Goal: Task Accomplishment & Management: Use online tool/utility

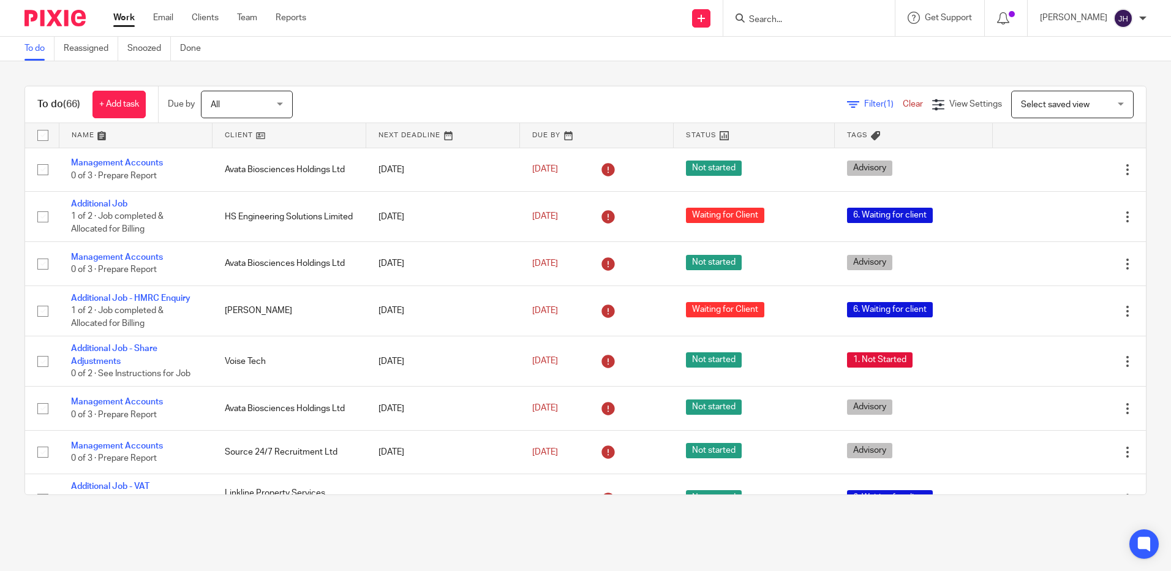
click at [834, 23] on input "Search" at bounding box center [803, 20] width 110 height 11
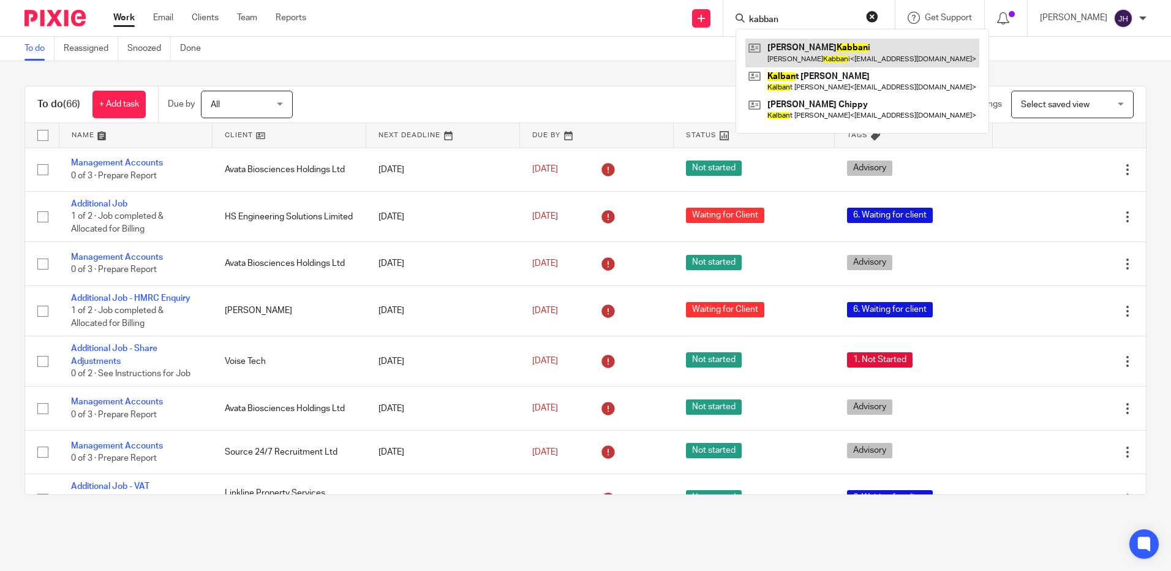
type input "kabban"
click at [882, 43] on link at bounding box center [863, 53] width 234 height 28
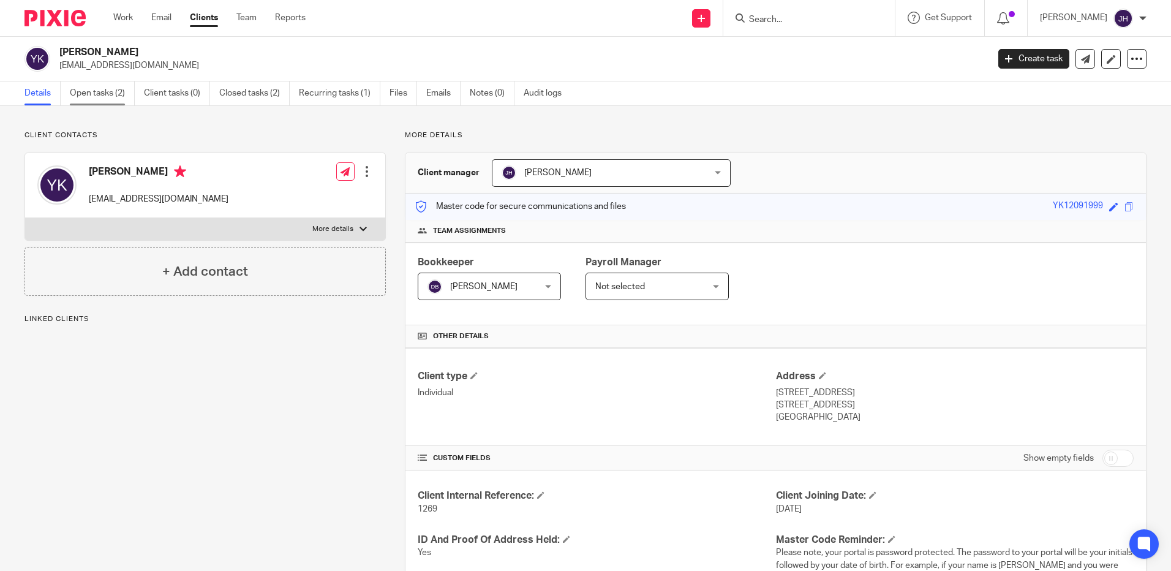
click at [110, 93] on link "Open tasks (2)" at bounding box center [102, 93] width 65 height 24
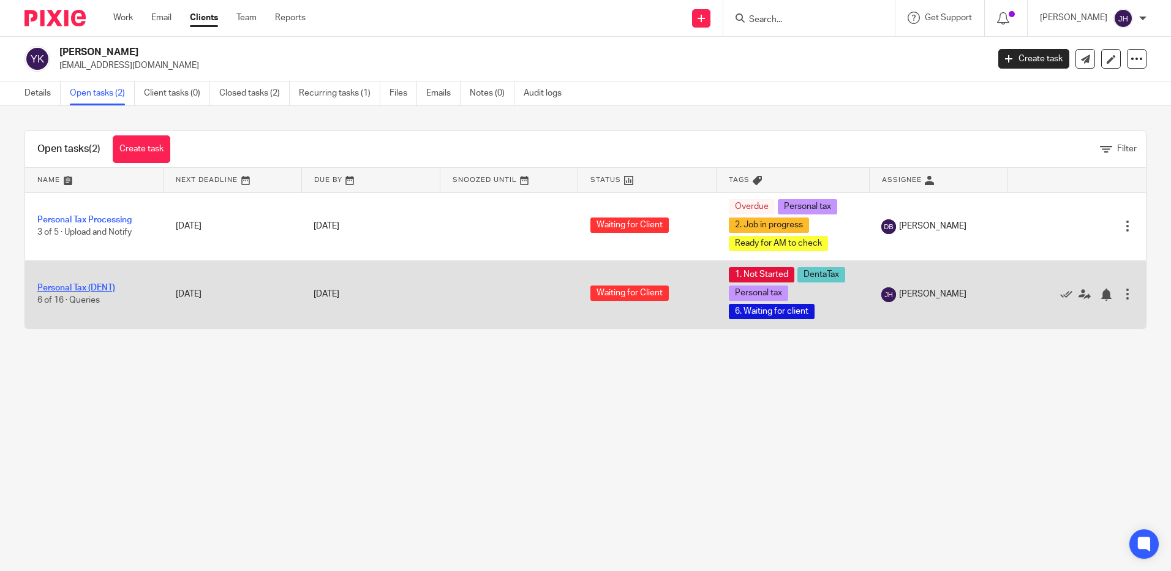
click at [94, 285] on link "Personal Tax (DENT)" at bounding box center [76, 288] width 78 height 9
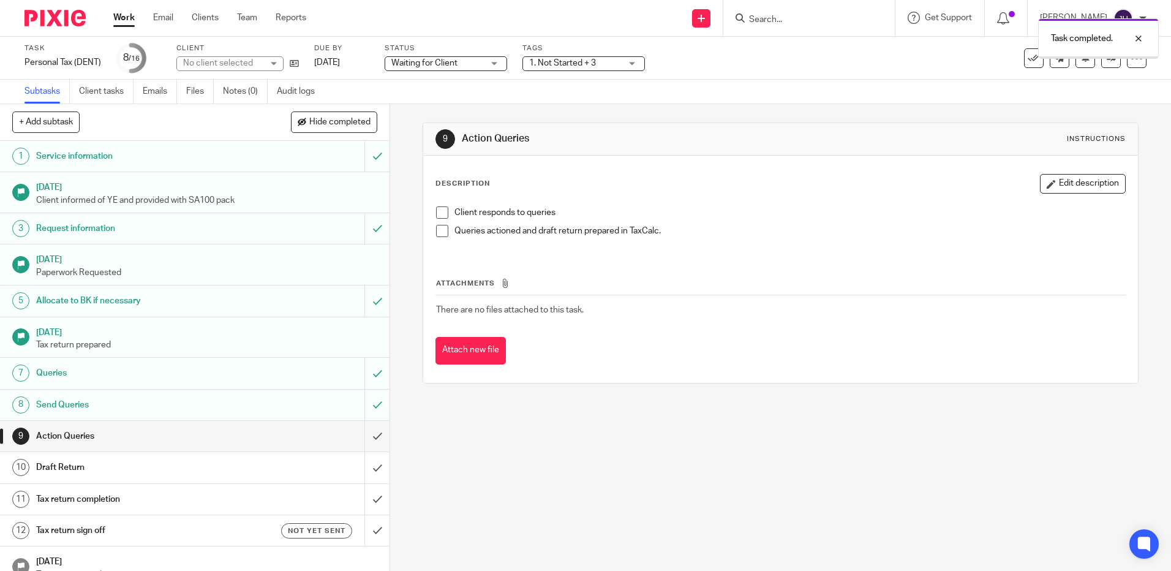
click at [366, 431] on input "submit" at bounding box center [195, 436] width 390 height 31
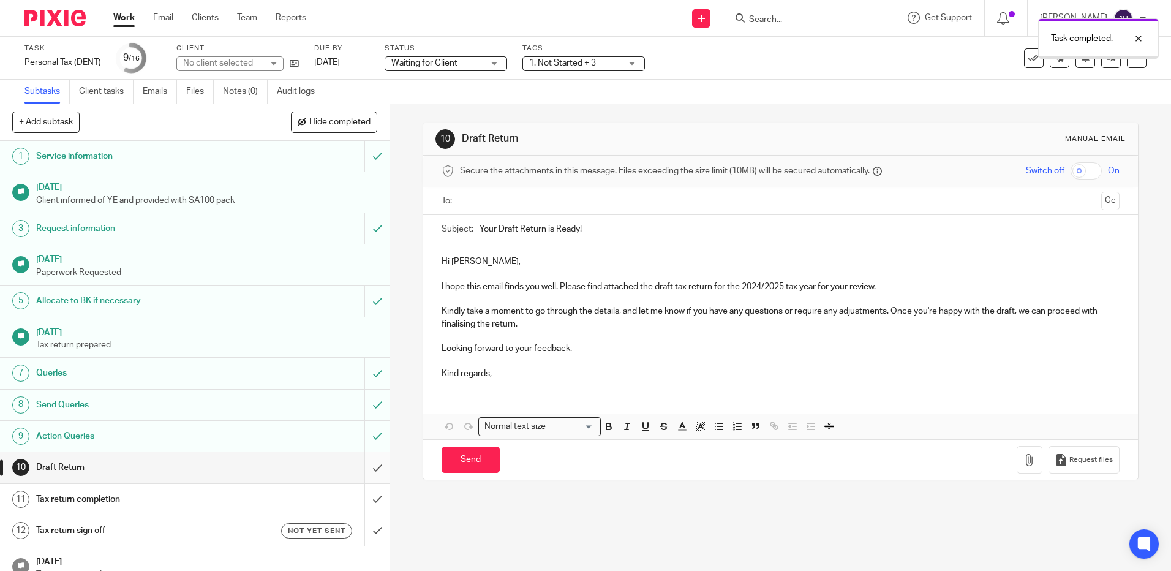
click at [366, 468] on input "submit" at bounding box center [195, 467] width 390 height 31
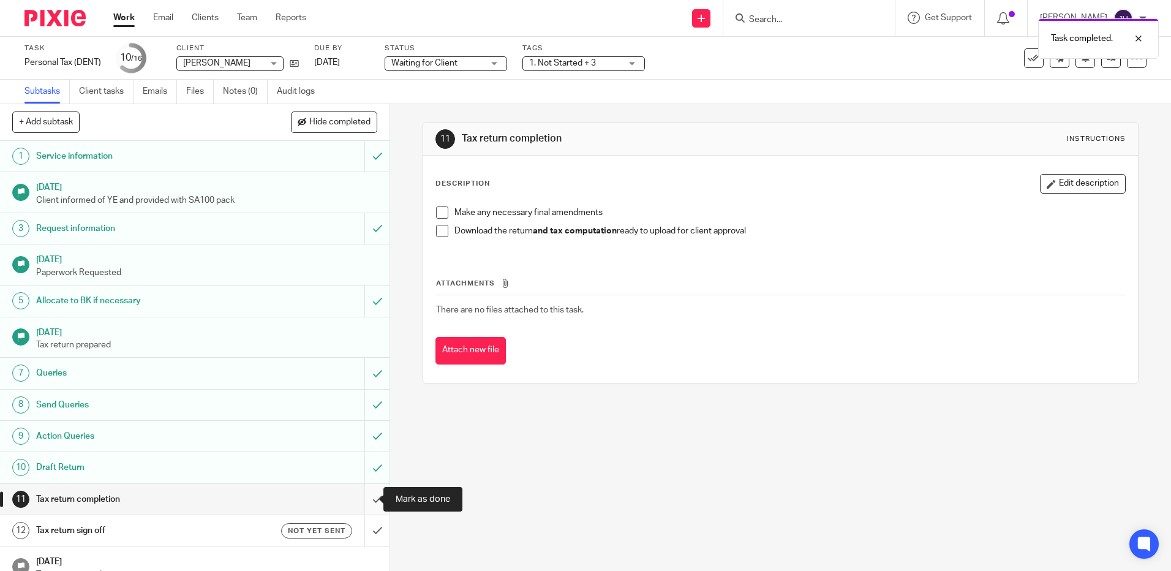
click at [366, 500] on input "submit" at bounding box center [195, 499] width 390 height 31
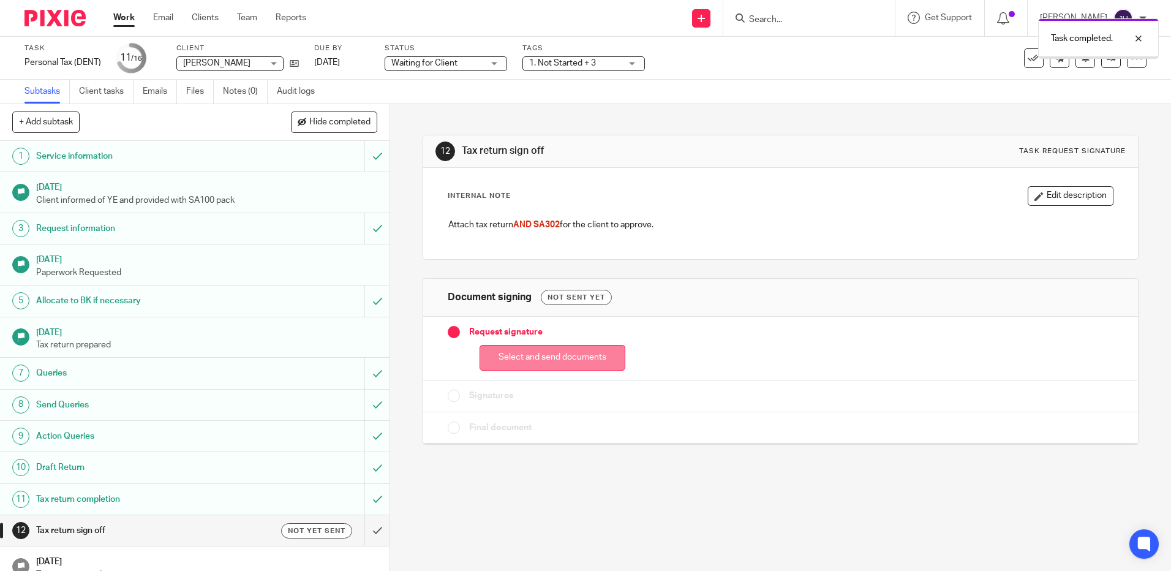
click at [551, 359] on button "Select and send documents" at bounding box center [553, 358] width 146 height 26
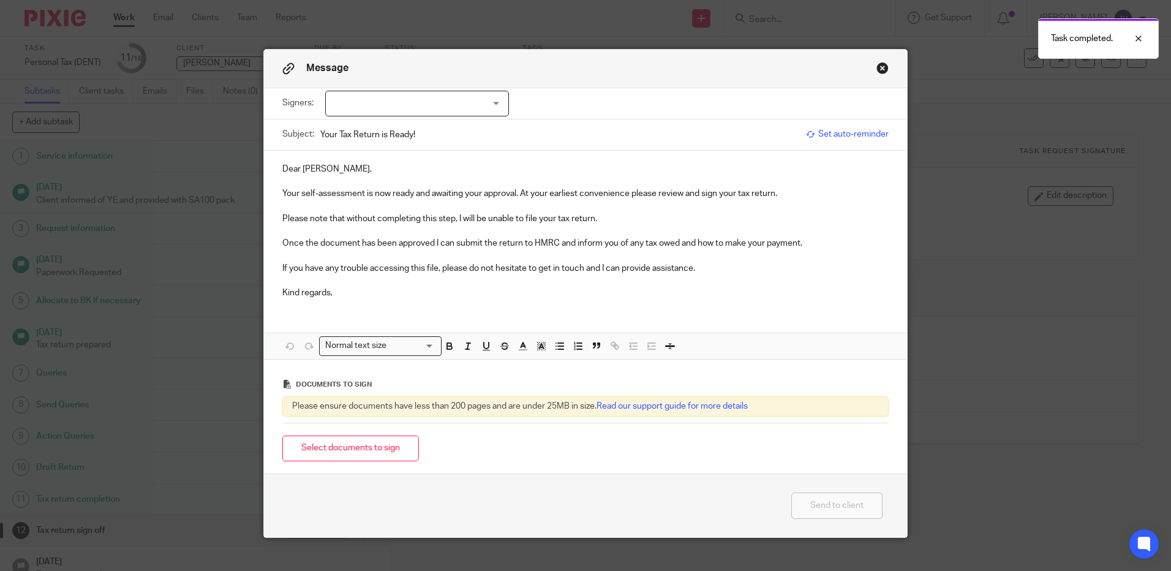
click at [413, 108] on div at bounding box center [417, 104] width 184 height 26
click at [409, 124] on li "[PERSON_NAME]" at bounding box center [413, 128] width 183 height 25
checkbox input "true"
click at [567, 175] on p at bounding box center [585, 181] width 606 height 12
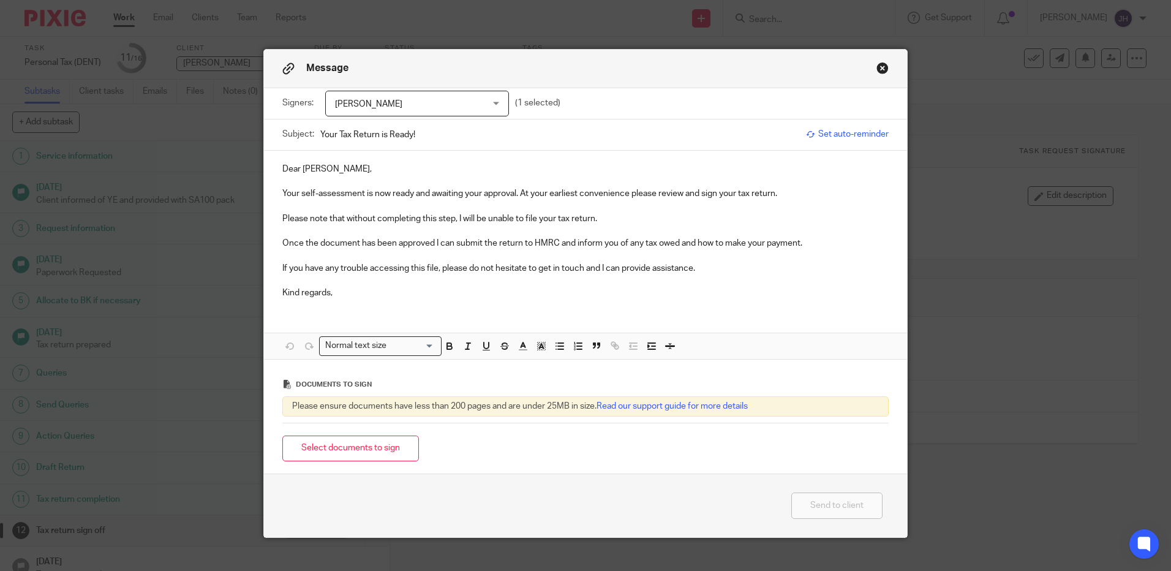
click at [346, 170] on p "Dear Yazan," at bounding box center [585, 169] width 606 height 12
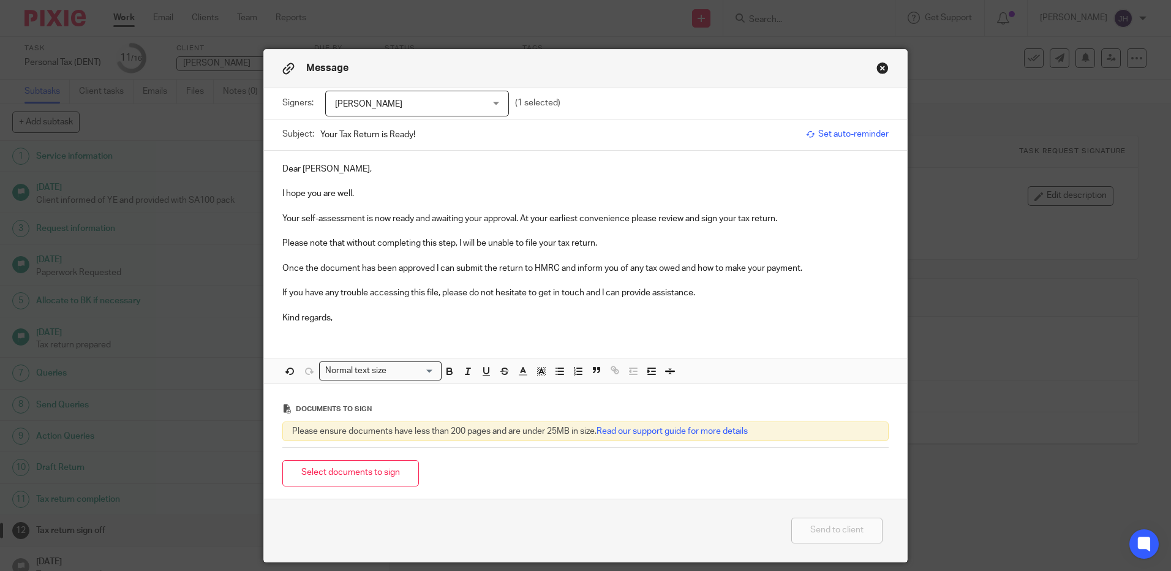
click at [297, 221] on p "Your self-assessment is now ready and awaiting your approval. At your earliest …" at bounding box center [585, 219] width 606 height 12
drag, startPoint x: 660, startPoint y: 217, endPoint x: 545, endPoint y: 220, distance: 114.6
click at [545, 220] on p "Your 24-25 self-assessment is now ready and awaiting your approval. At your ear…" at bounding box center [585, 219] width 606 height 12
click at [710, 219] on p "Your 24-25 self-assessment is now ready and awaiting your approval. Please revi…" at bounding box center [585, 219] width 606 height 12
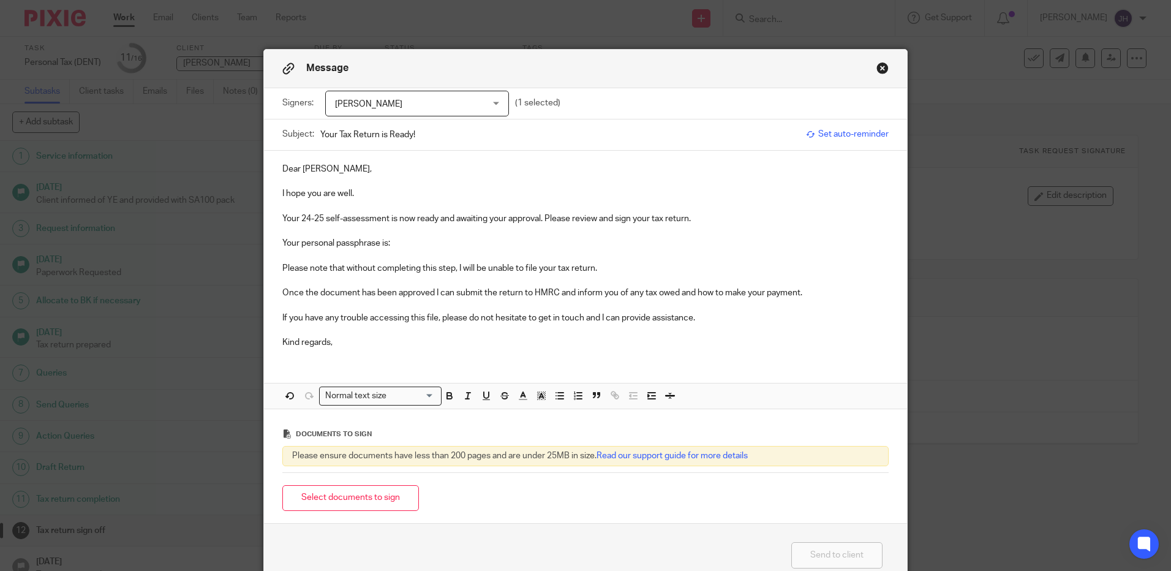
click at [420, 247] on p "Your personal passphrase is:" at bounding box center [585, 243] width 606 height 12
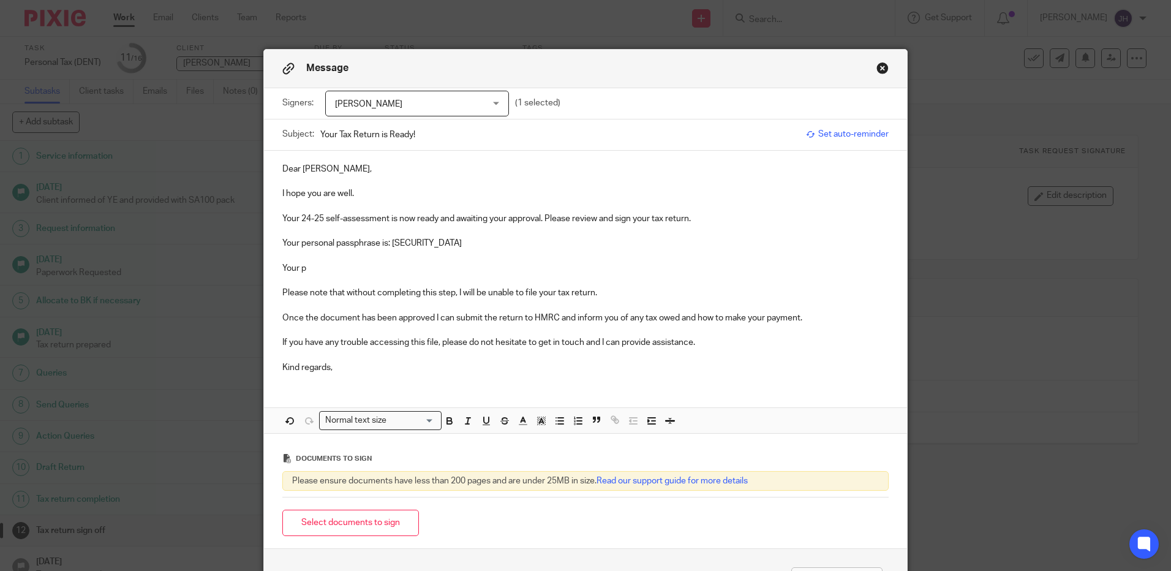
click at [312, 270] on p "Your p" at bounding box center [585, 268] width 606 height 12
drag, startPoint x: 312, startPoint y: 270, endPoint x: 272, endPoint y: 269, distance: 40.4
click at [272, 269] on div "Dear Yazan, I hope you are well. Your 24-25 self-assessment is now ready and aw…" at bounding box center [585, 267] width 643 height 233
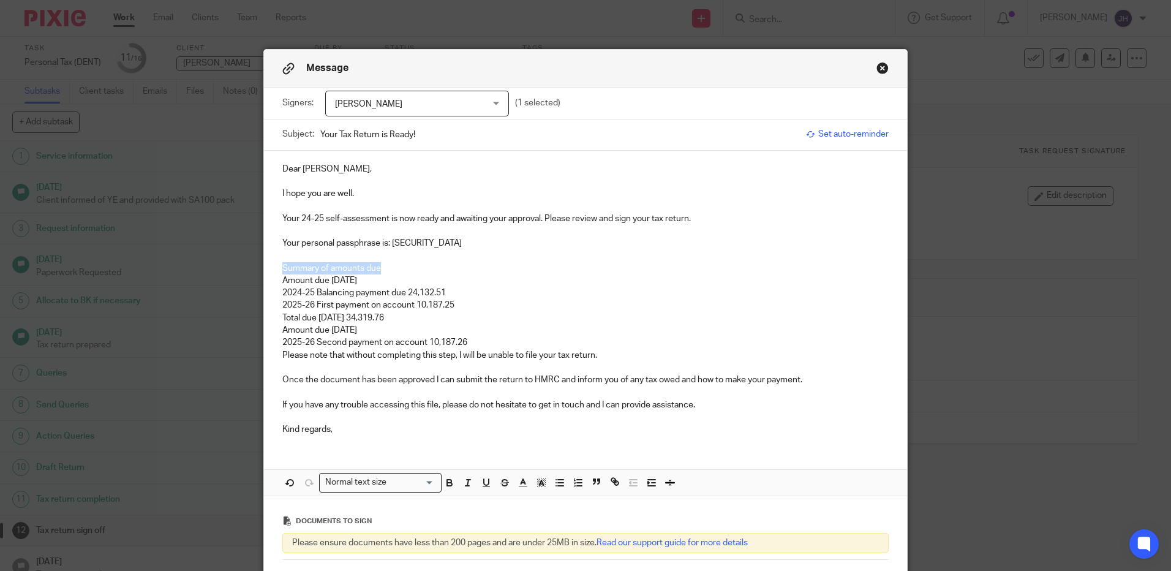
drag, startPoint x: 379, startPoint y: 269, endPoint x: 263, endPoint y: 270, distance: 115.8
click at [264, 270] on div "Dear Yazan, I hope you are well. Your 24-25 self-assessment is now ready and aw…" at bounding box center [585, 298] width 643 height 295
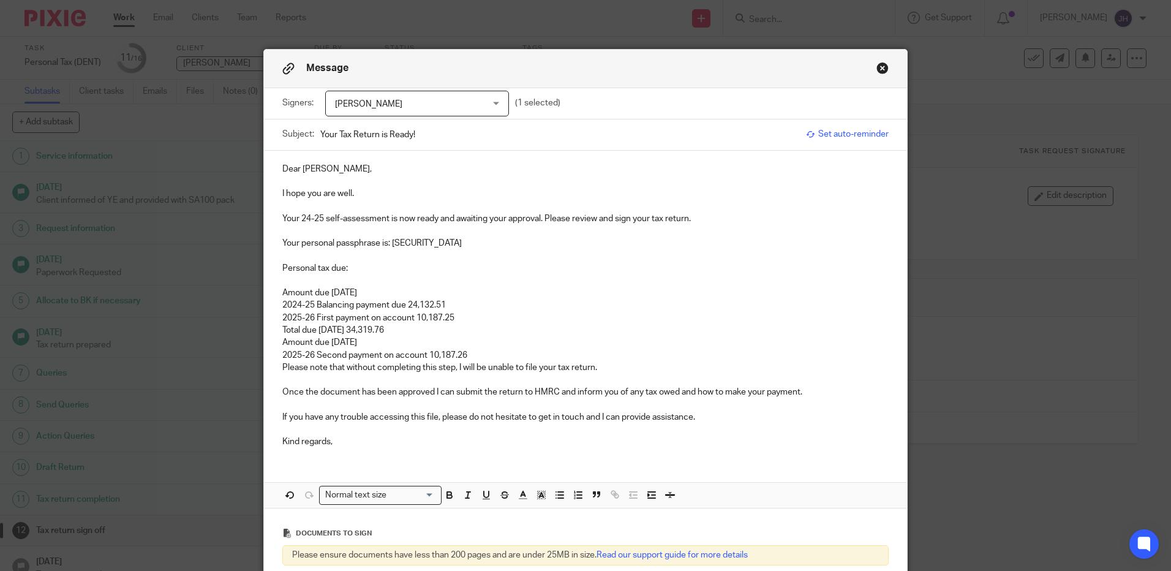
click at [403, 342] on p "Amount due 31 July 2026" at bounding box center [585, 342] width 606 height 12
click at [426, 329] on p "Total due 31 January 2026 34,319.76" at bounding box center [585, 330] width 606 height 12
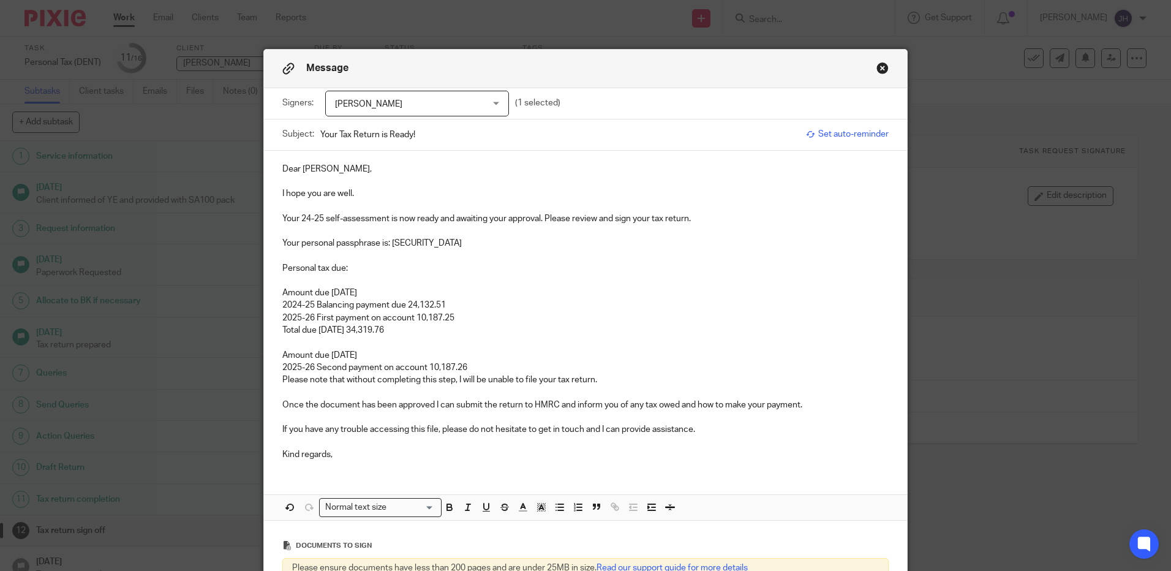
click at [399, 293] on p "Amount due 31 January 2026" at bounding box center [585, 293] width 606 height 12
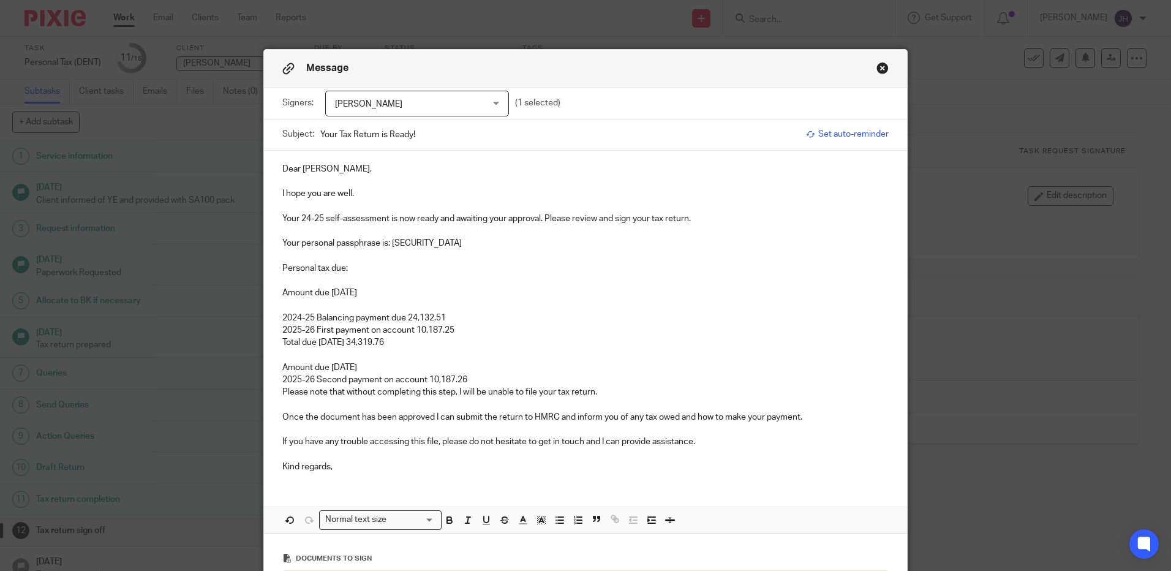
click at [404, 320] on p "2024-25 Balancing payment due 24,132.51" at bounding box center [585, 318] width 606 height 12
click at [406, 317] on p "2024-25 Balancing payment due 24,132.51" at bounding box center [585, 318] width 606 height 12
click at [415, 328] on p "2025-26 First payment on account 10,187.25" at bounding box center [585, 330] width 606 height 12
click at [379, 343] on p "Total due 31 January 2026 34,319.76" at bounding box center [585, 342] width 606 height 12
click at [428, 377] on p "2025-26 Second payment on account 10,187.26" at bounding box center [585, 380] width 606 height 12
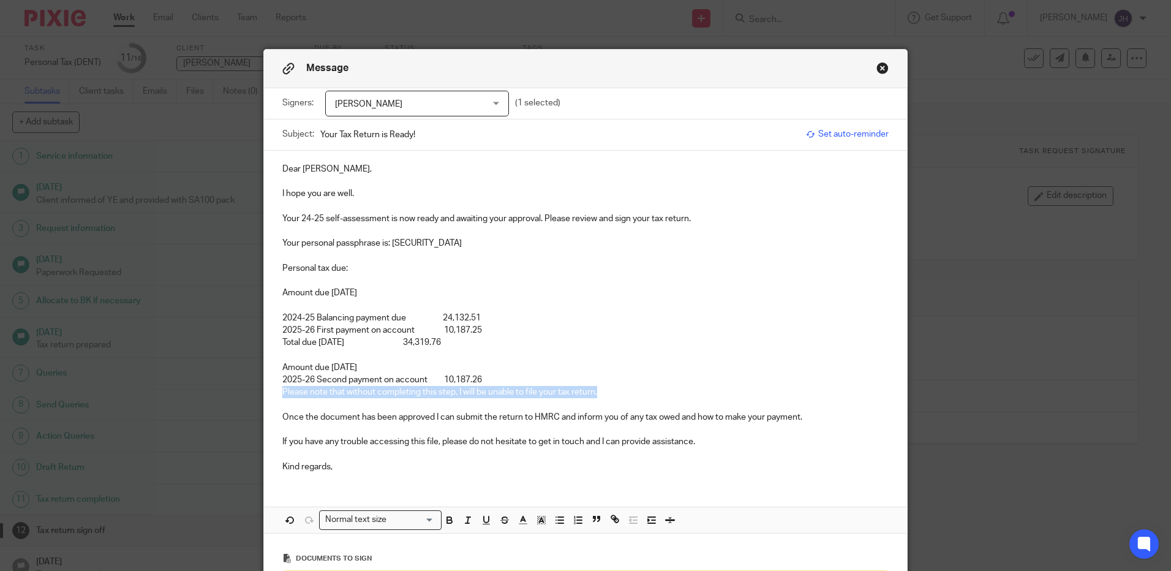
drag, startPoint x: 548, startPoint y: 391, endPoint x: 271, endPoint y: 392, distance: 276.3
click at [271, 392] on div "Dear Yazan, I hope you are well. Your 24-25 self-assessment is now ready and aw…" at bounding box center [585, 317] width 643 height 332
click at [488, 382] on p "2025-26 Second payment on account 10,187.26" at bounding box center [585, 380] width 606 height 12
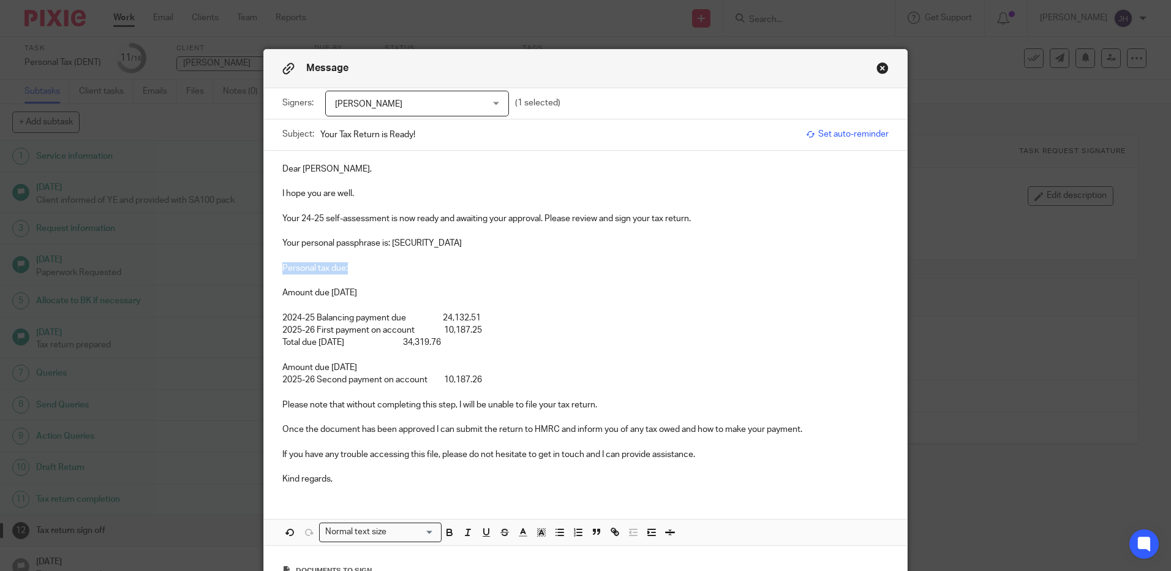
drag, startPoint x: 352, startPoint y: 269, endPoint x: 257, endPoint y: 272, distance: 94.4
click at [257, 272] on div "Message Signers: Yazan Kabbani Yazan Kabbani (1 selected) Subject: Your Tax Ret…" at bounding box center [585, 285] width 1171 height 571
click at [484, 531] on icon "button" at bounding box center [486, 532] width 5 height 6
click at [451, 534] on button "button" at bounding box center [449, 532] width 15 height 15
click at [401, 304] on p at bounding box center [585, 305] width 606 height 12
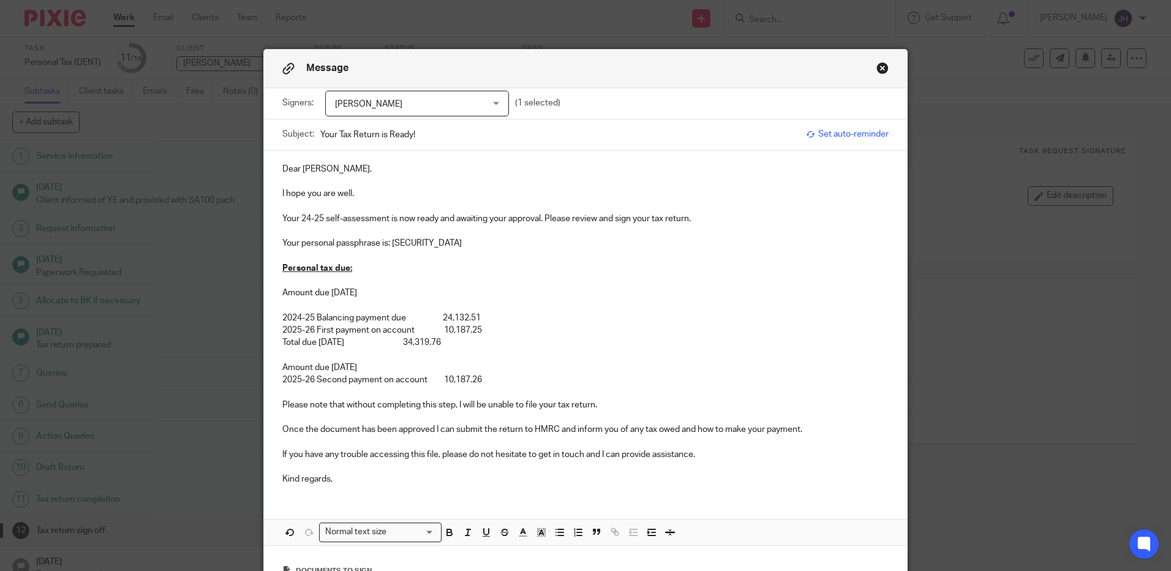
click at [513, 382] on p "2025-26 Second payment on account 10,187.26" at bounding box center [585, 380] width 606 height 12
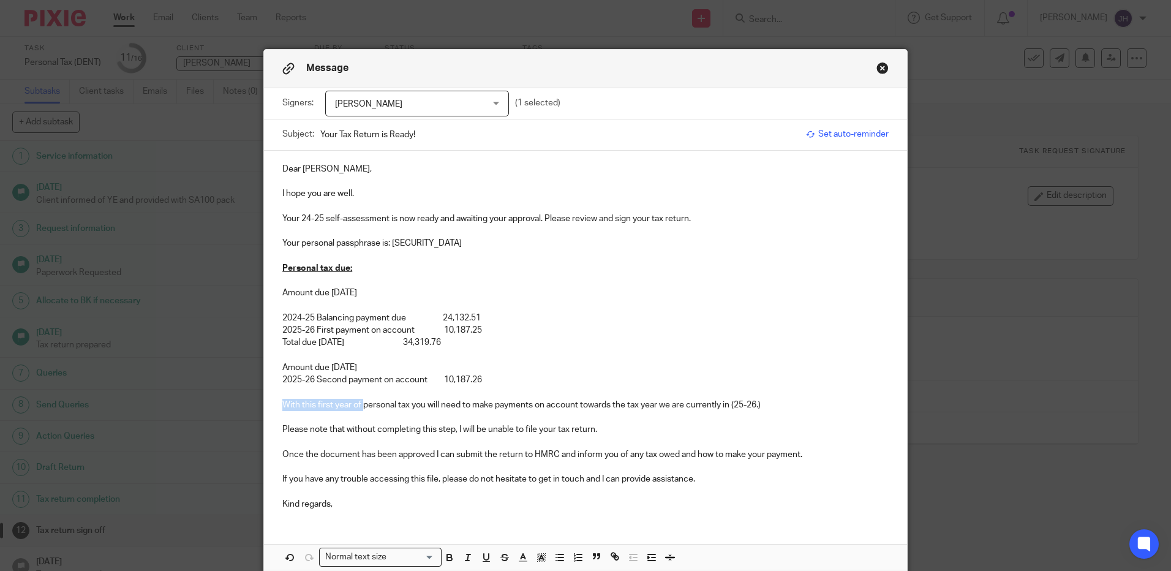
drag, startPoint x: 360, startPoint y: 404, endPoint x: 270, endPoint y: 402, distance: 90.1
click at [270, 402] on div "Dear Yazan, I hope you are well. Your 24-25 self-assessment is now ready and aw…" at bounding box center [585, 335] width 643 height 369
drag, startPoint x: 755, startPoint y: 402, endPoint x: 593, endPoint y: 406, distance: 161.8
click at [593, 406] on p "For each year of personal tax you will need to make payments on account towards…" at bounding box center [585, 405] width 606 height 12
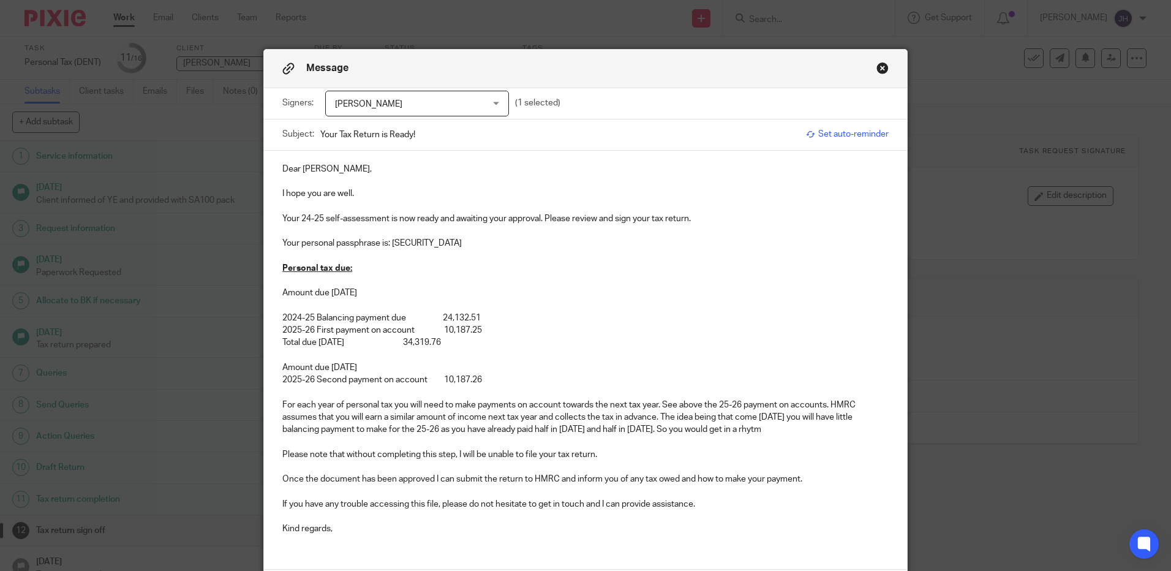
click at [741, 431] on p "For each year of personal tax you will need to make payments on account towards…" at bounding box center [585, 417] width 606 height 37
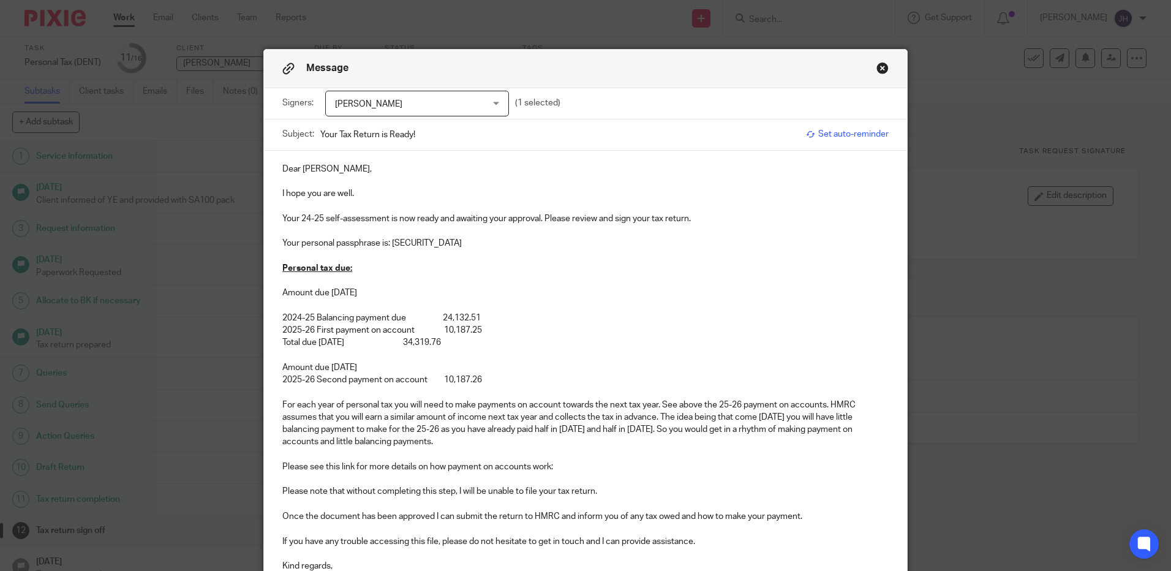
click at [578, 467] on p "Please see this link for more details on how payment on accounts work:" at bounding box center [585, 467] width 606 height 12
click at [553, 373] on p "Amount due 31 July 2026" at bounding box center [585, 367] width 606 height 12
click at [333, 134] on input "Your Tax Return is Ready!" at bounding box center [560, 135] width 480 height 28
click at [441, 137] on input "Your 24-25 Tax Return is Ready!" at bounding box center [560, 135] width 480 height 28
type input "Your 24-25 Tax Return is Ready- please approve for filing"
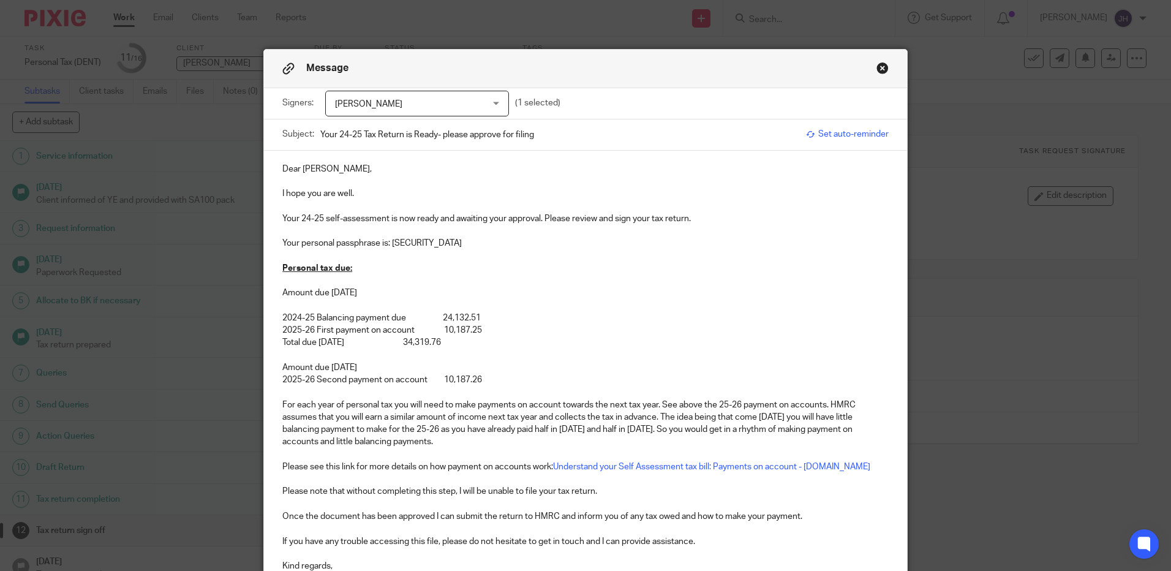
click at [696, 217] on p "Your 24-25 self-assessment is now ready and awaiting your approval. Please revi…" at bounding box center [585, 219] width 606 height 12
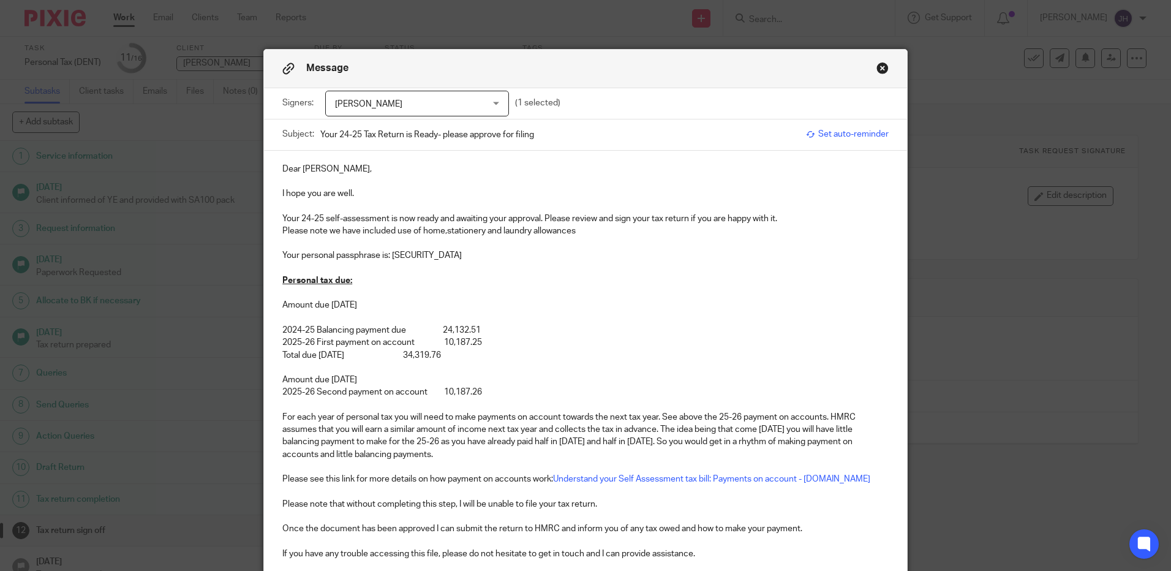
click at [482, 232] on p "Please note we have included use of home,stationery and laundry allowances" at bounding box center [585, 231] width 606 height 12
click at [453, 234] on p "Please note we have included use of home,stationery, mileage and laundry allowa…" at bounding box center [585, 231] width 606 height 12
click at [646, 228] on p "Please note we have included use of home, stationery, mileage and laundry allow…" at bounding box center [585, 231] width 606 height 12
click at [476, 261] on p "Your personal passphrase is: YK12091999" at bounding box center [585, 255] width 606 height 12
click at [463, 308] on p "Amount due 31 January 2026" at bounding box center [585, 305] width 606 height 12
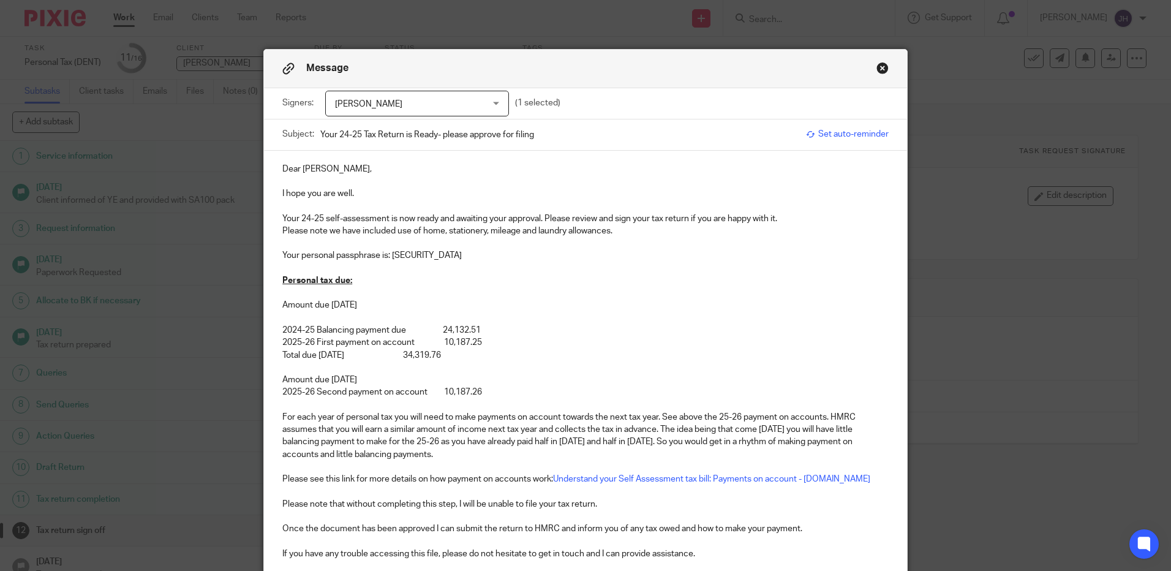
drag, startPoint x: 483, startPoint y: 358, endPoint x: 275, endPoint y: 353, distance: 207.7
click at [275, 353] on div "Dear Yazan, I hope you are well. Your 24-25 self-assessment is now ready and aw…" at bounding box center [585, 373] width 643 height 444
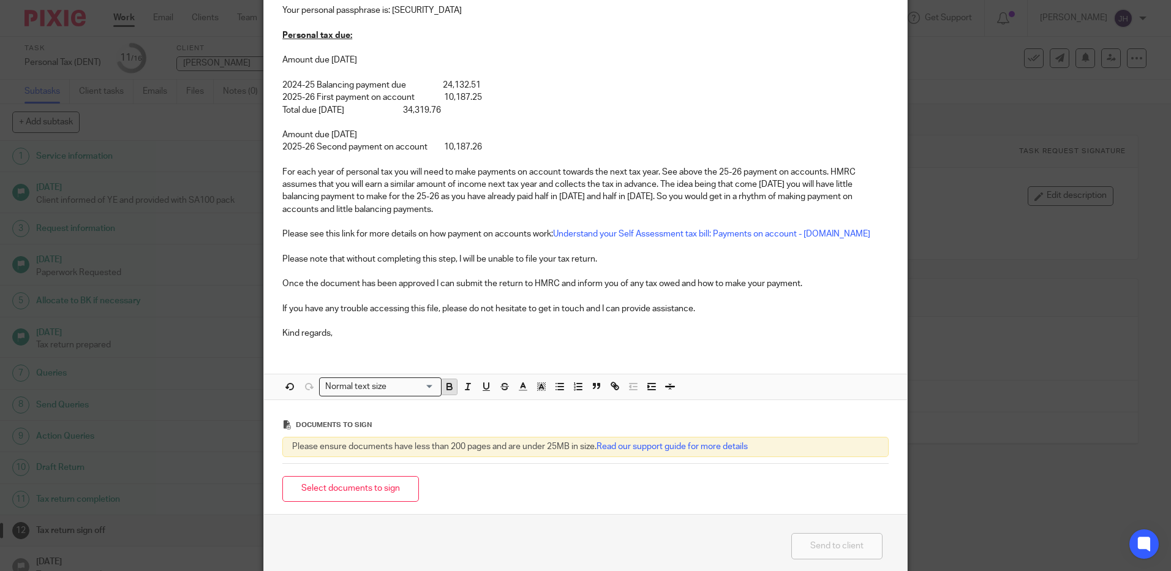
click at [448, 385] on icon "button" at bounding box center [449, 386] width 11 height 11
drag, startPoint x: 484, startPoint y: 146, endPoint x: 270, endPoint y: 148, distance: 213.8
click at [270, 148] on div "Dear Yazan, I hope you are well. Your 24-25 self-assessment is now ready and aw…" at bounding box center [585, 128] width 643 height 444
click at [448, 388] on icon "button" at bounding box center [449, 388] width 5 height 3
drag, startPoint x: 385, startPoint y: 131, endPoint x: 309, endPoint y: 169, distance: 85.5
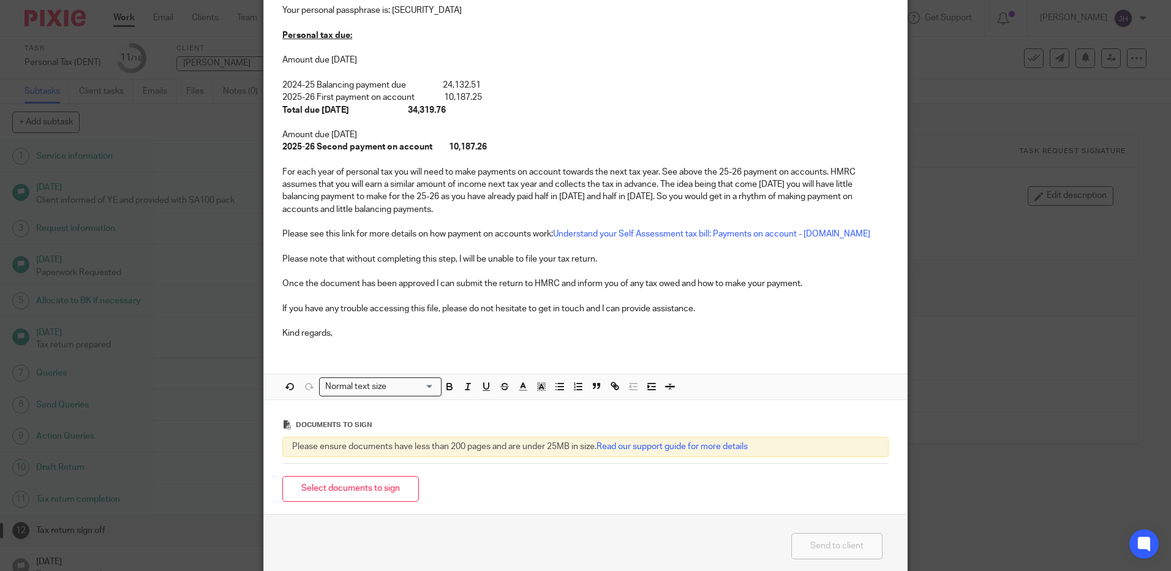
click at [276, 131] on div "Dear Yazan, I hope you are well. Your 24-25 self-assessment is now ready and aw…" at bounding box center [585, 128] width 643 height 444
click at [447, 385] on icon "button" at bounding box center [449, 384] width 4 height 3
drag, startPoint x: 401, startPoint y: 55, endPoint x: 283, endPoint y: 71, distance: 118.8
click at [270, 59] on div "Dear Yazan, I hope you are well. Your 24-25 self-assessment is now ready and aw…" at bounding box center [585, 128] width 643 height 444
click at [448, 388] on icon "button" at bounding box center [449, 386] width 11 height 11
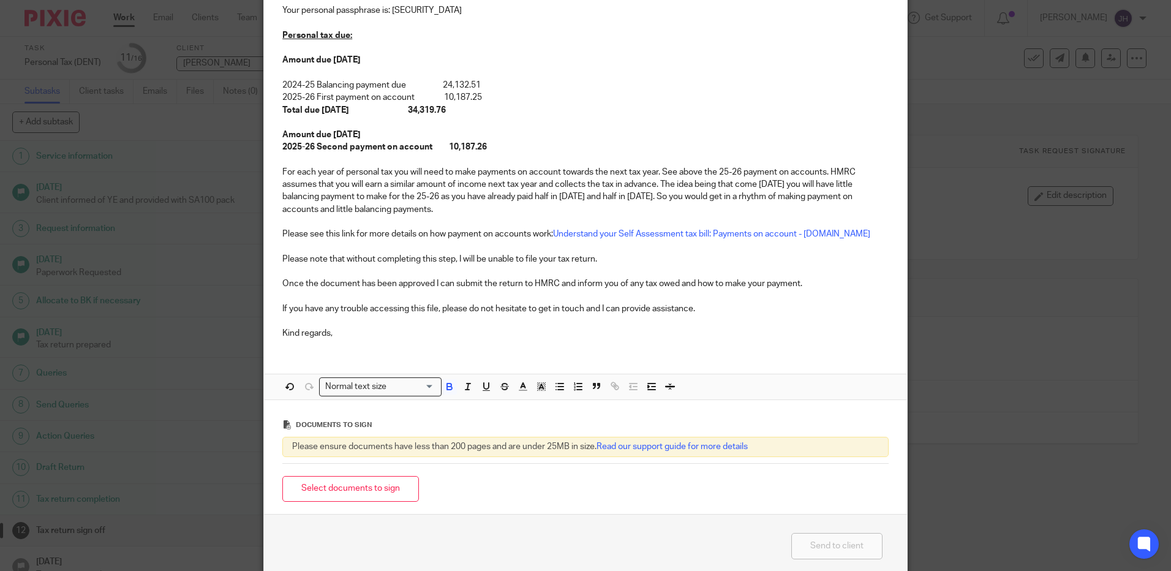
click at [530, 143] on p "2025-26 Second payment on account 10,187.26" at bounding box center [585, 147] width 606 height 12
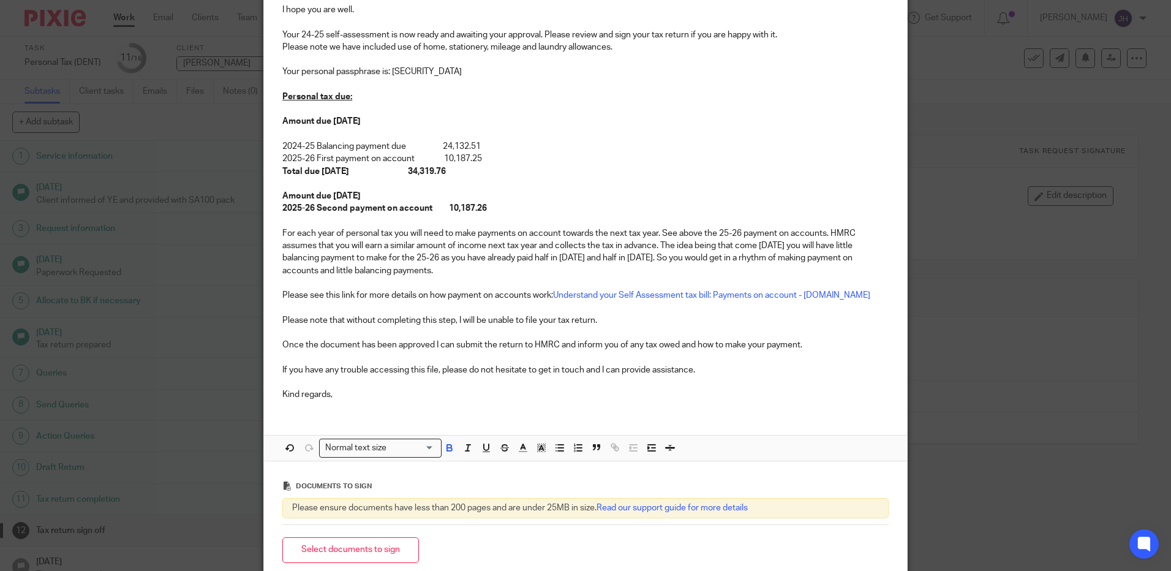
scroll to position [123, 0]
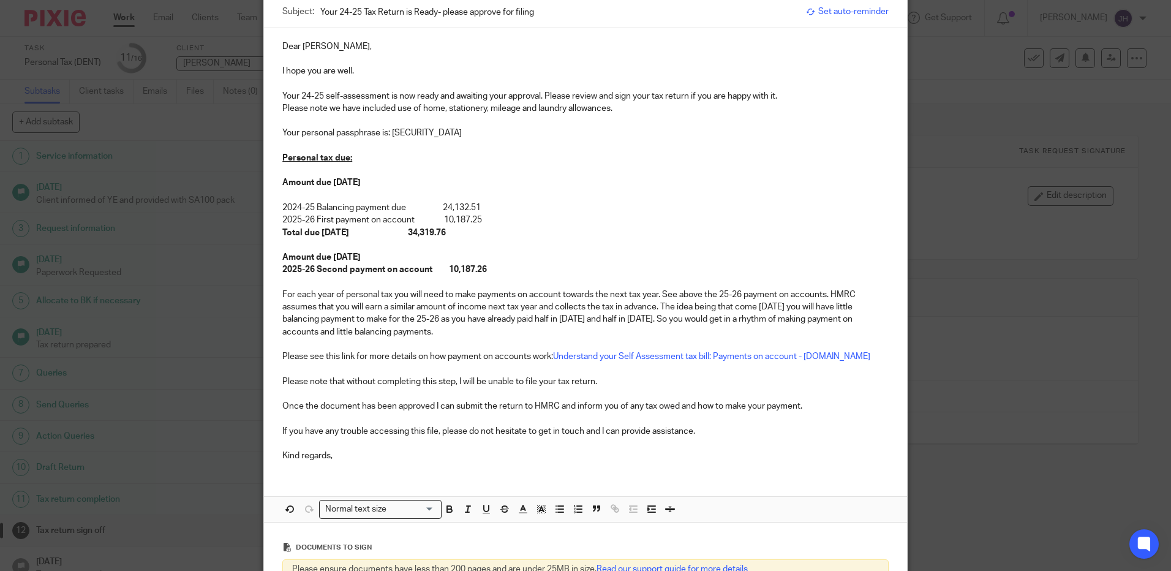
click at [662, 294] on p "For each year of personal tax you will need to make payments on account towards…" at bounding box center [585, 314] width 606 height 50
click at [448, 309] on p "See above the 25-26 payment on accounts. HMRC assumes that you will earn a simi…" at bounding box center [585, 319] width 606 height 37
click at [443, 306] on p "See above the 25-26 payment on accounts. HMRC assumes that you will earn a simi…" at bounding box center [585, 319] width 606 height 37
click at [504, 306] on p "See above the 25-26 payment on accounts of £10,187.25. HMRC assumes that you wi…" at bounding box center [585, 319] width 606 height 37
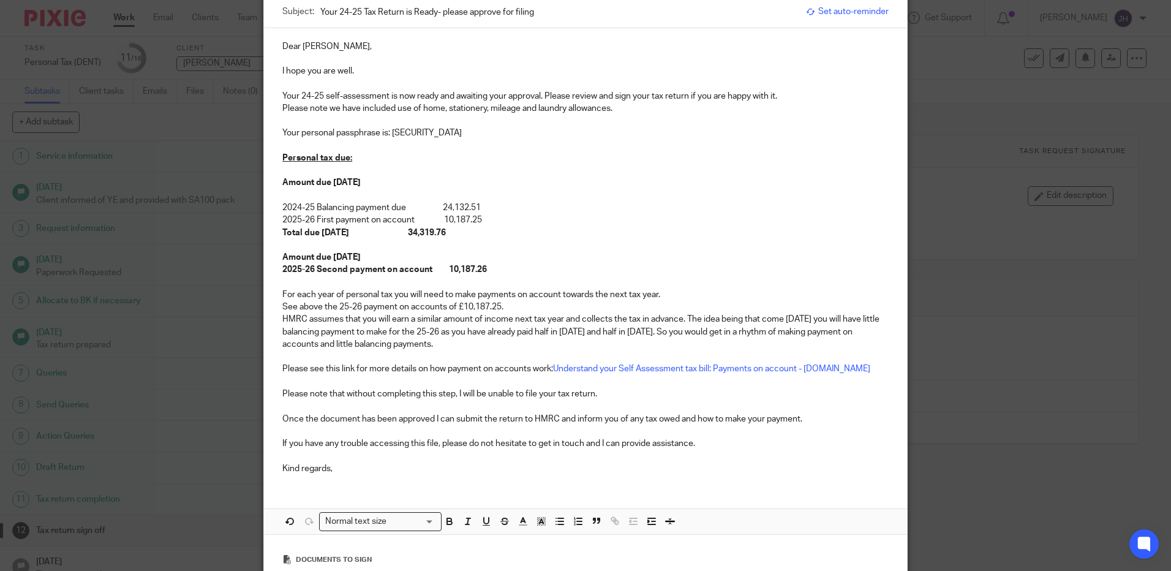
click at [285, 284] on p at bounding box center [585, 282] width 606 height 12
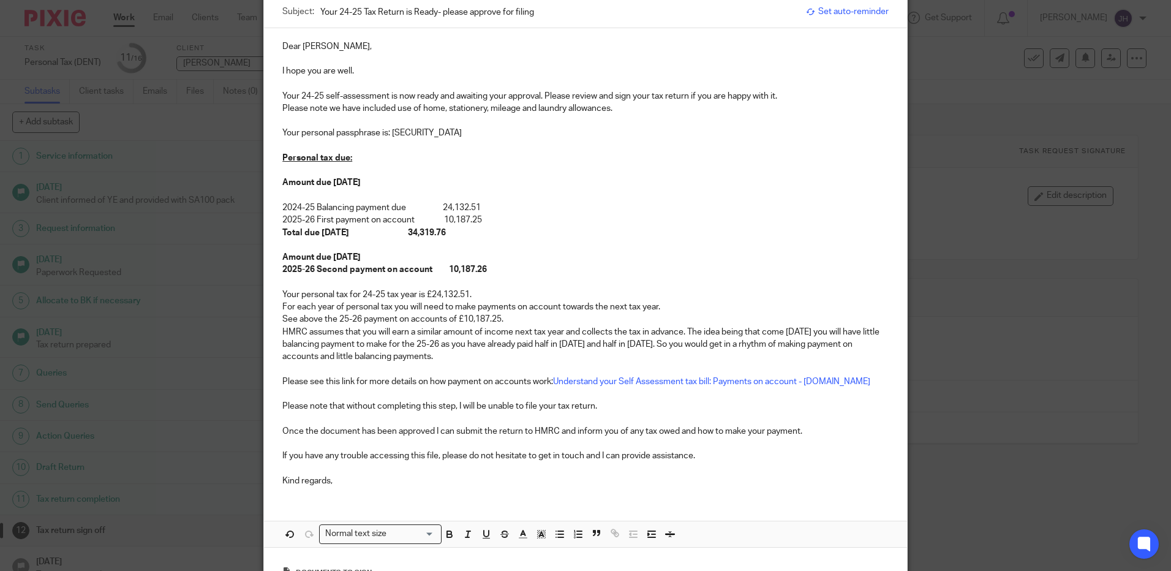
click at [546, 322] on p "See above the 25-26 payment on accounts of £10,187.25." at bounding box center [585, 319] width 606 height 12
click at [666, 308] on p "For each year of personal tax you will need to make payments on account towards…" at bounding box center [585, 307] width 606 height 12
click at [682, 332] on p "HMRC assumes that you will earn a similar amount of income next tax year and co…" at bounding box center [585, 344] width 606 height 37
click at [456, 343] on p "HMRC assumes that you will earn a similar amount of income next tax year and co…" at bounding box center [585, 344] width 606 height 37
click at [372, 339] on p "HMRC assumes that you will earn a similar amount of income next tax year and co…" at bounding box center [585, 344] width 606 height 37
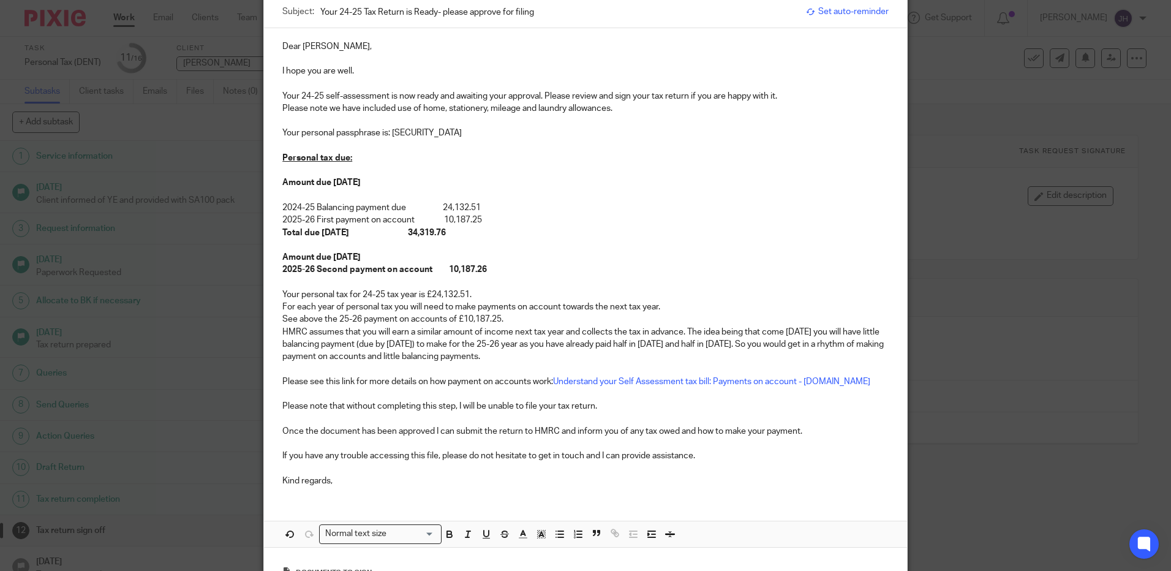
click at [753, 345] on p "HMRC assumes that you will earn a similar amount of income next tax year and co…" at bounding box center [585, 344] width 606 height 37
click at [383, 478] on p "Kind regards," at bounding box center [585, 481] width 606 height 12
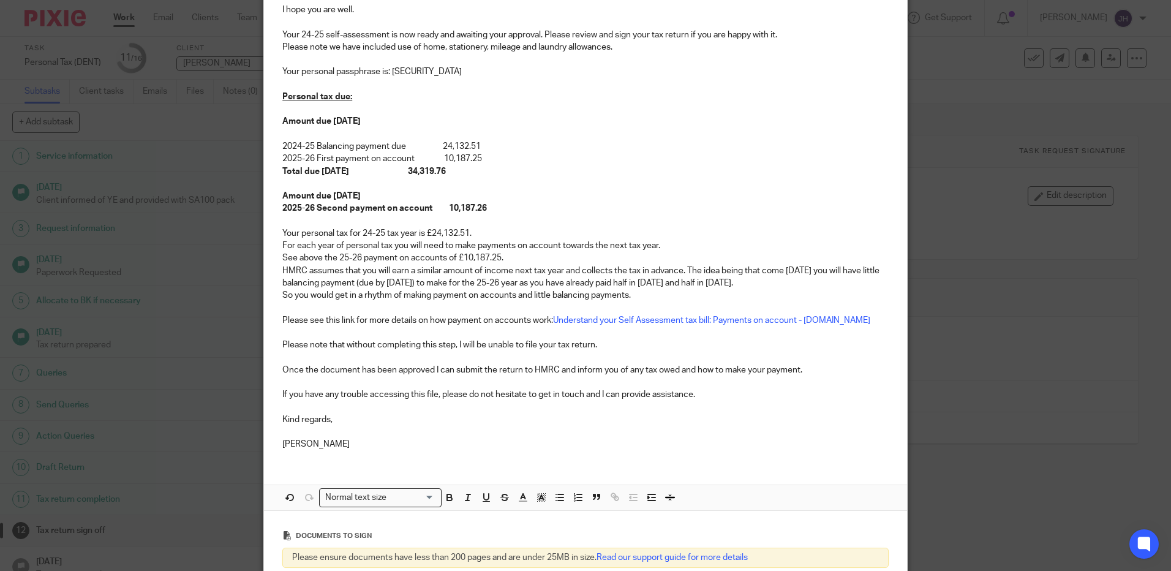
scroll to position [245, 0]
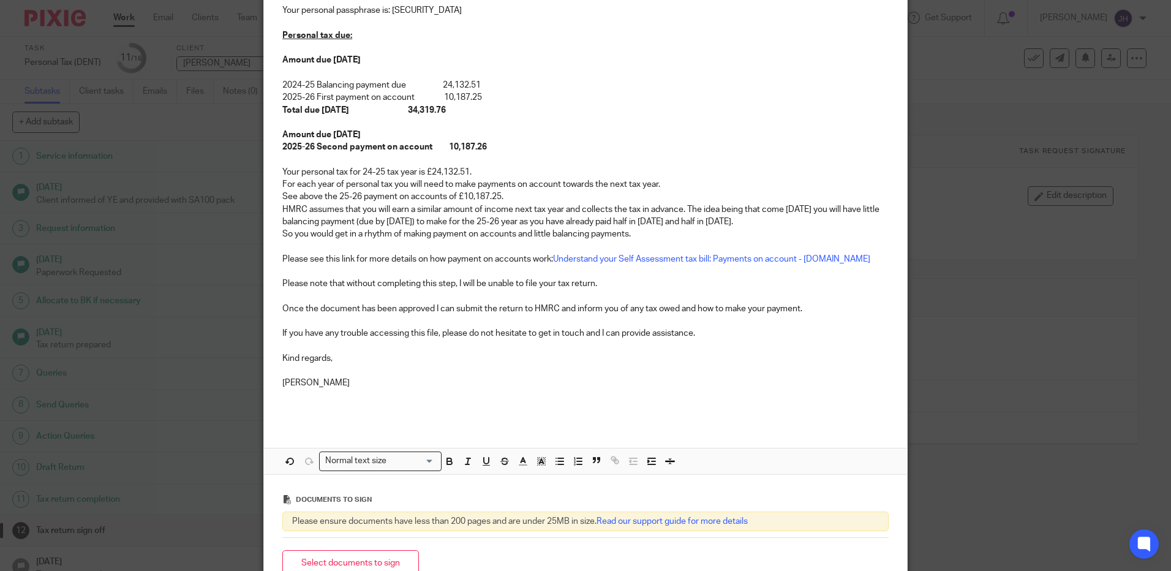
drag, startPoint x: 391, startPoint y: 564, endPoint x: 403, endPoint y: 553, distance: 16.5
click at [391, 564] on button "Select documents to sign" at bounding box center [350, 563] width 137 height 26
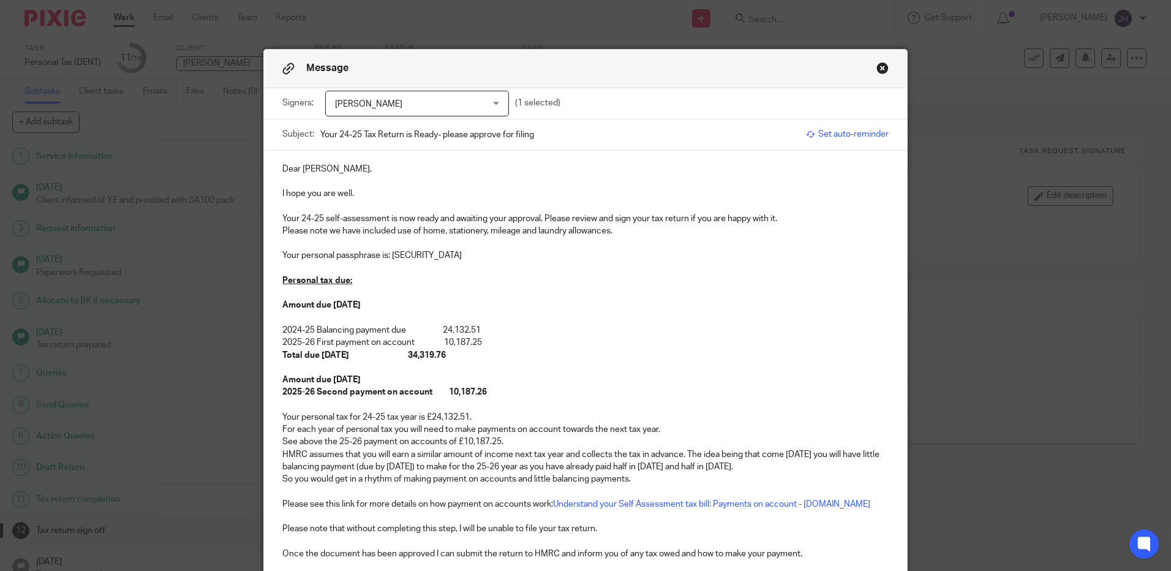
scroll to position [406, 0]
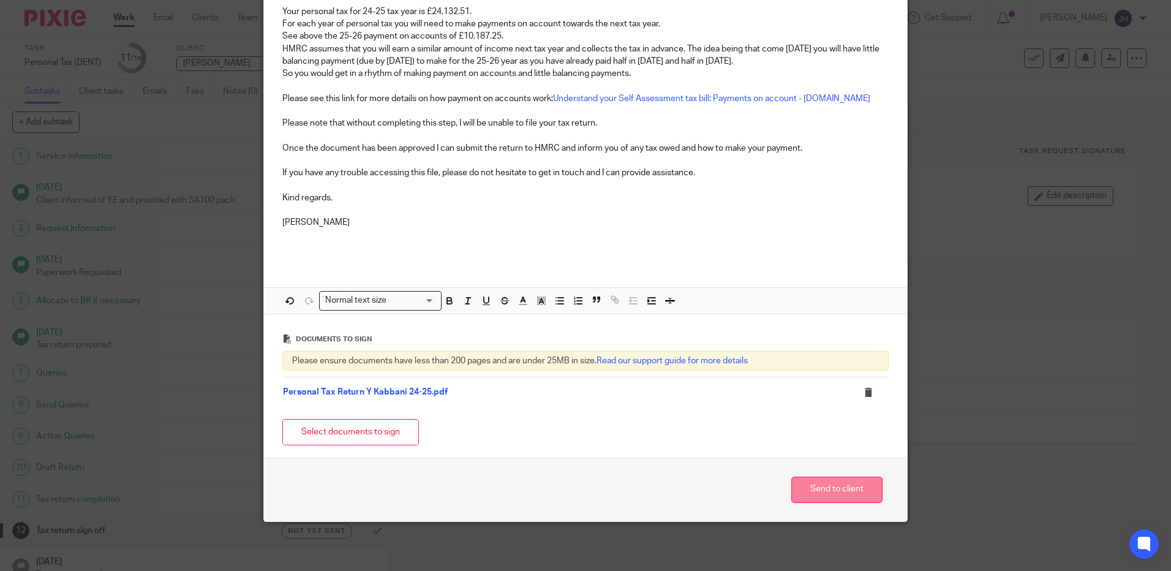
click at [864, 489] on button "Send to client" at bounding box center [836, 490] width 91 height 26
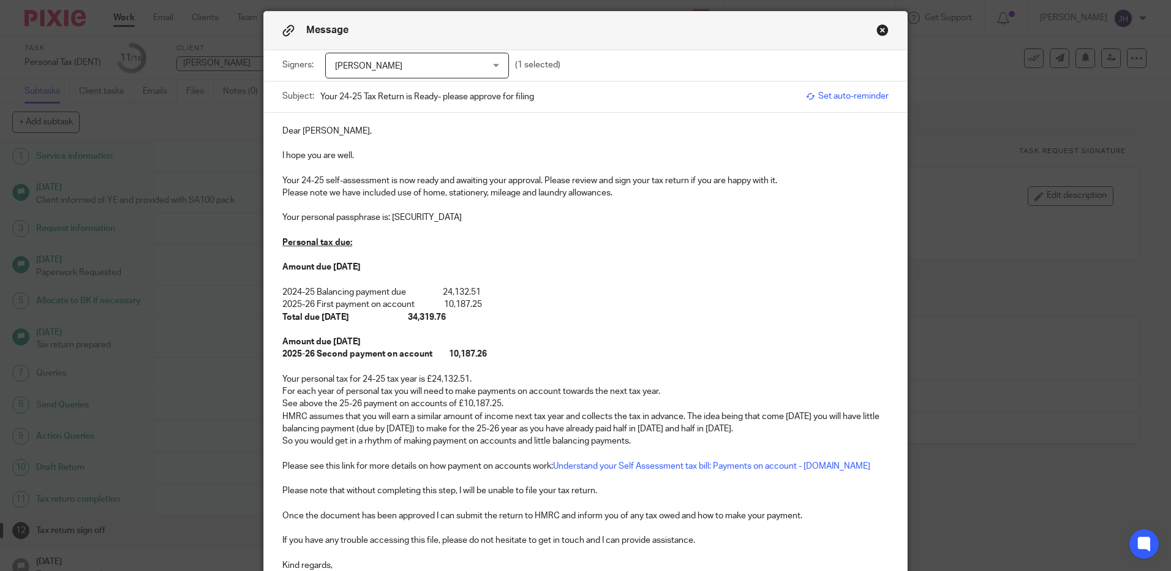
scroll to position [0, 0]
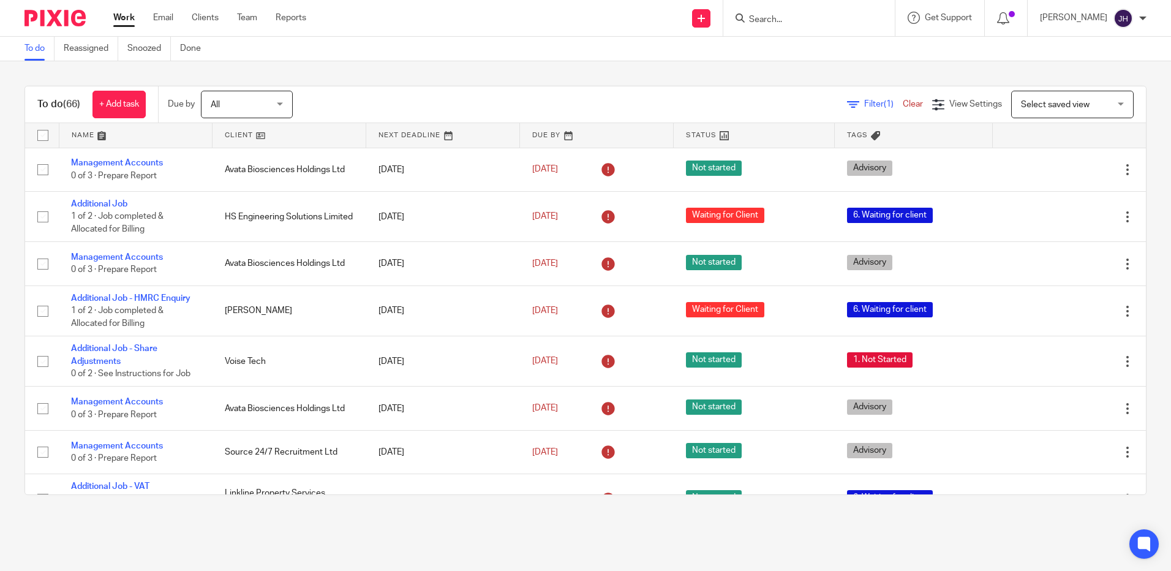
drag, startPoint x: 0, startPoint y: 0, endPoint x: 804, endPoint y: 21, distance: 804.6
click at [804, 21] on input "Search" at bounding box center [803, 20] width 110 height 11
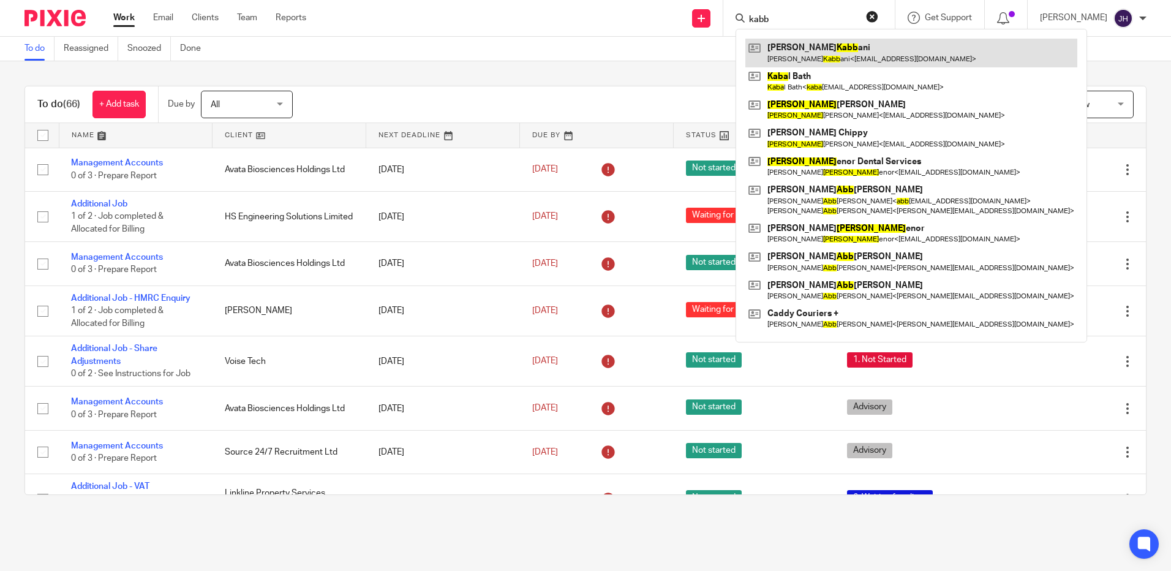
type input "kabb"
click at [812, 51] on link at bounding box center [912, 53] width 332 height 28
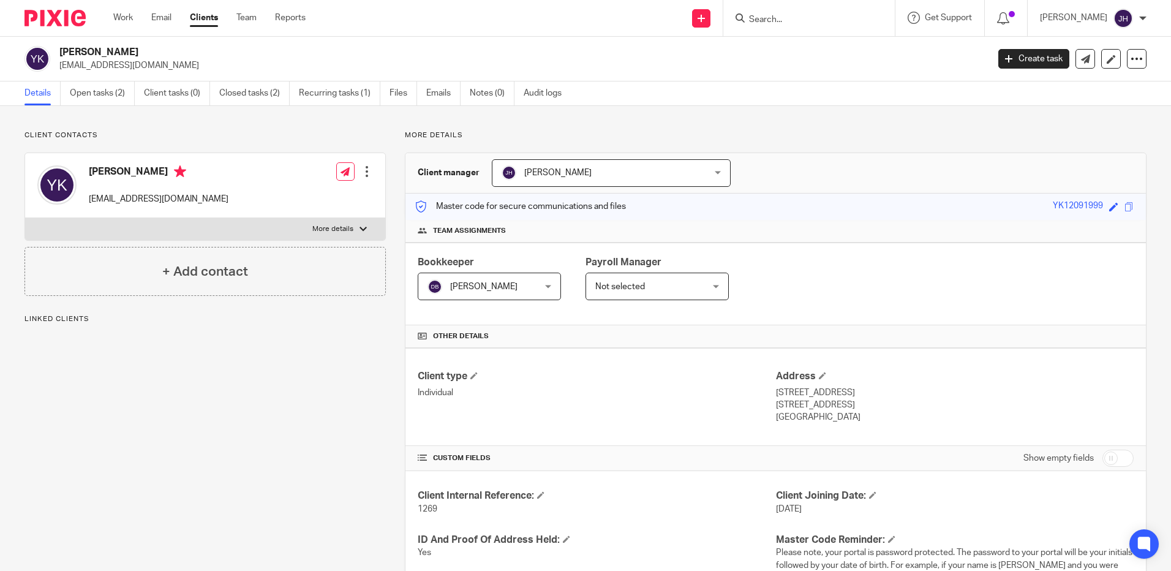
drag, startPoint x: 1041, startPoint y: 205, endPoint x: 1096, endPoint y: 203, distance: 55.2
click at [1096, 203] on div "Master code for secure communications and files YK12091999 Save YK12091999" at bounding box center [776, 207] width 741 height 26
copy div "YK12091999"
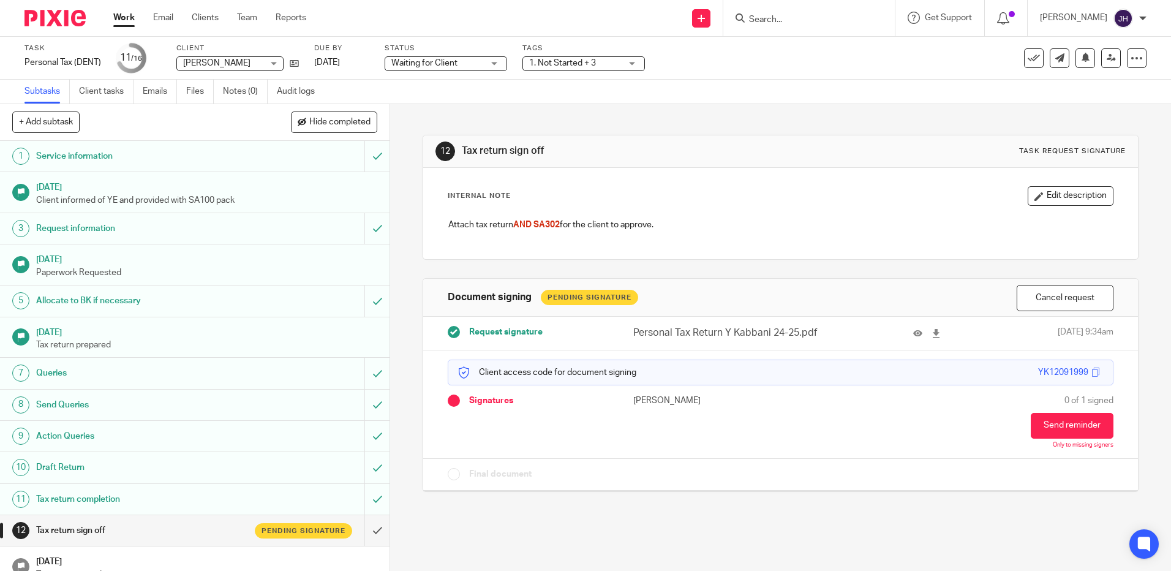
click at [558, 69] on span "1. Not Started + 3" at bounding box center [575, 63] width 92 height 13
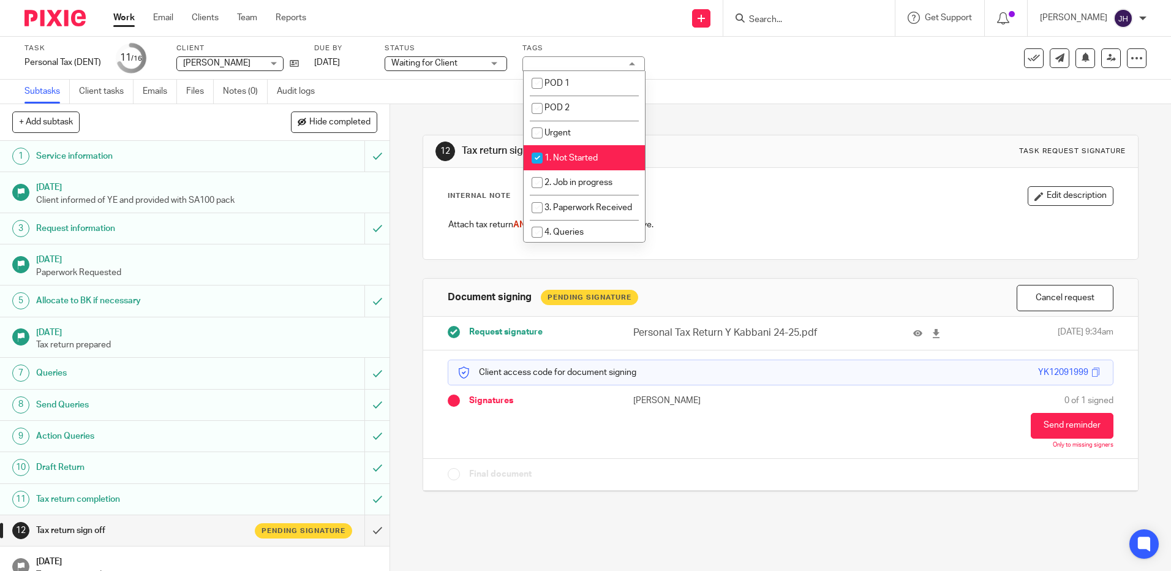
click at [578, 156] on span "1. Not Started" at bounding box center [571, 158] width 53 height 9
checkbox input "false"
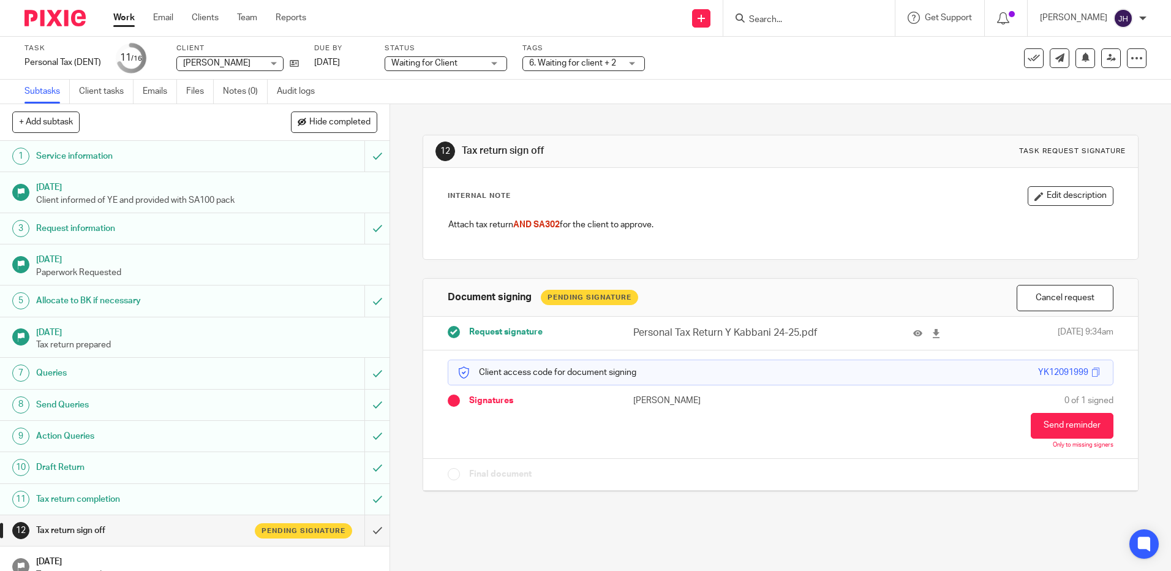
click at [754, 140] on div "12 Tax return sign off Task request signature" at bounding box center [780, 151] width 714 height 32
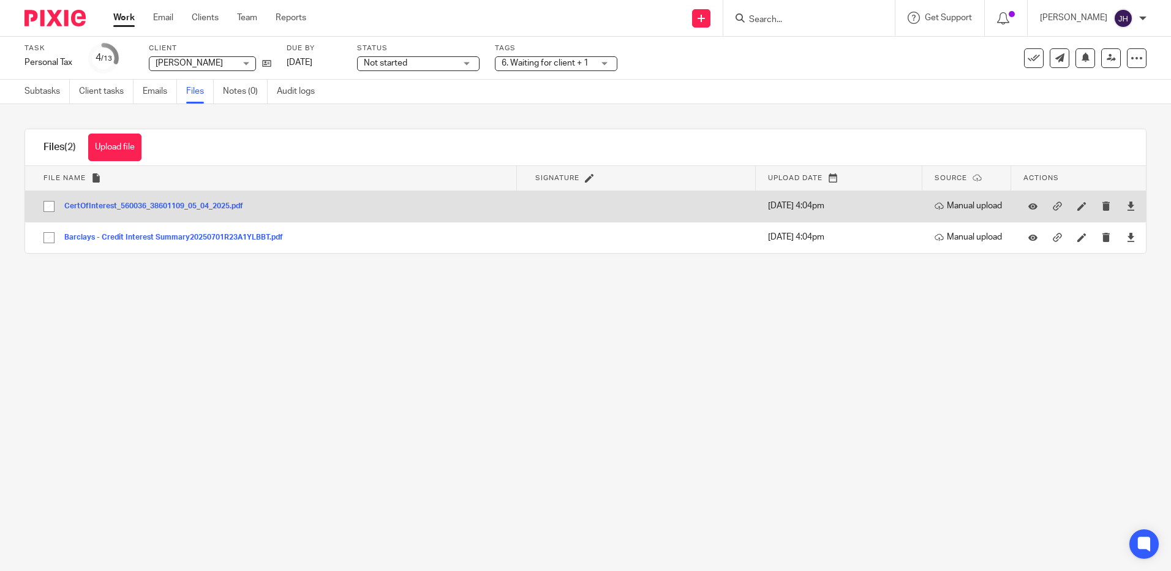
drag, startPoint x: 196, startPoint y: 202, endPoint x: 98, endPoint y: 210, distance: 98.4
click at [98, 210] on button "CertOfInterest_560036_38601109_05_04_2025.pdf" at bounding box center [158, 206] width 188 height 9
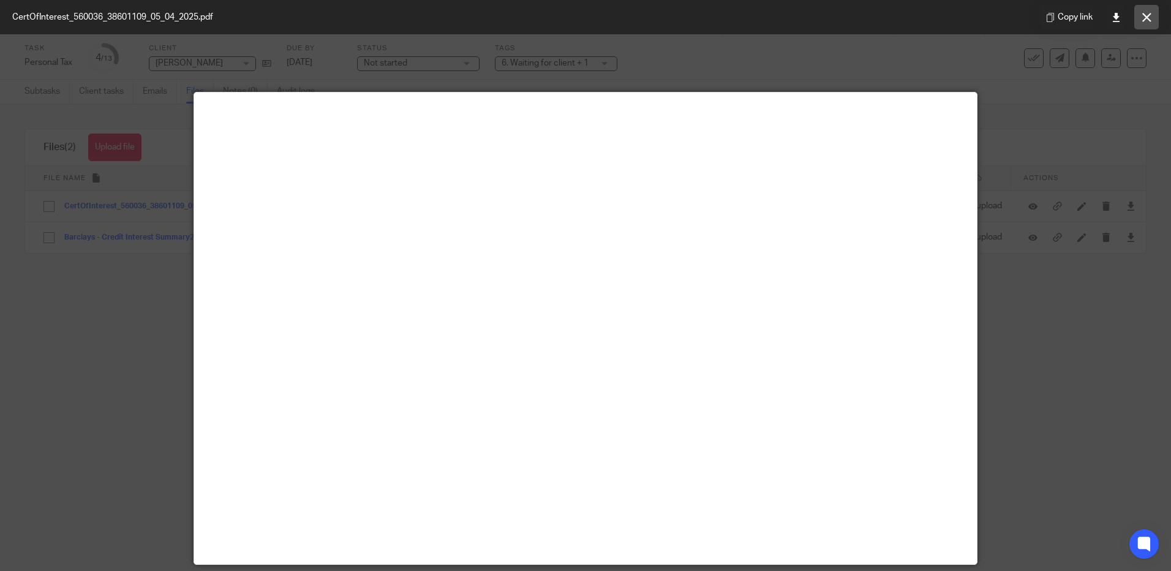
click at [1147, 23] on button at bounding box center [1147, 17] width 25 height 25
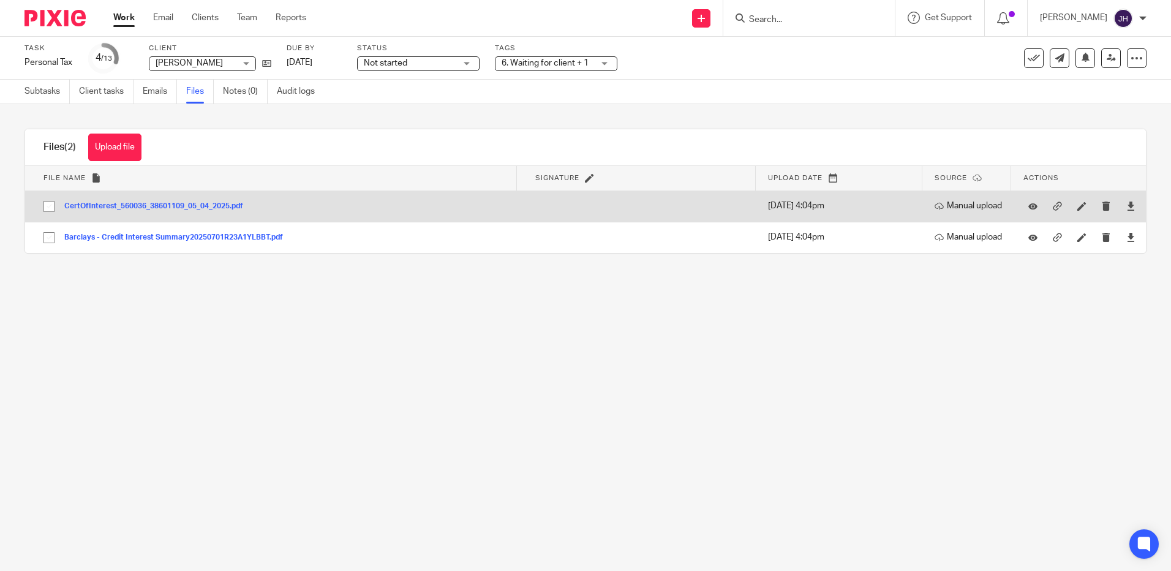
click at [44, 205] on input "checkbox" at bounding box center [48, 206] width 23 height 23
checkbox input "true"
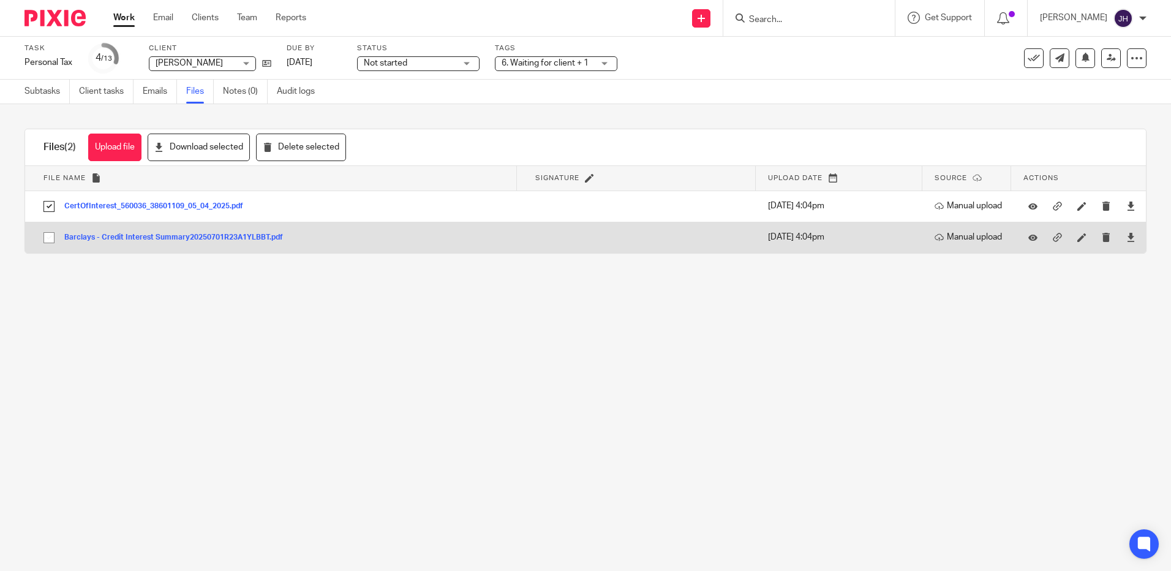
click at [47, 236] on input "checkbox" at bounding box center [48, 237] width 23 height 23
checkbox input "true"
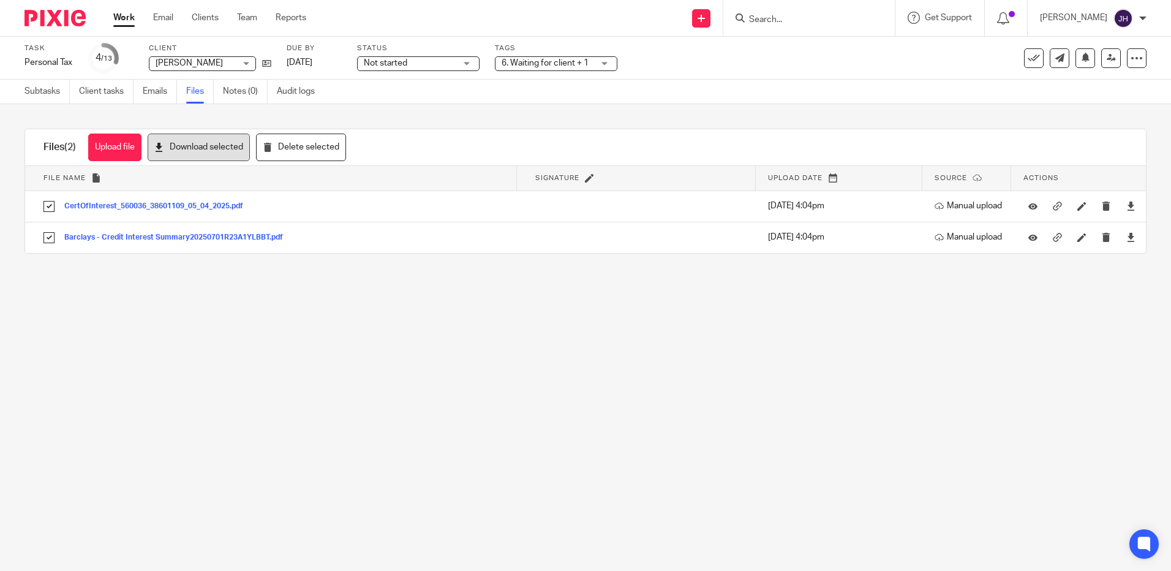
click at [223, 144] on button "Download selected" at bounding box center [199, 148] width 102 height 28
click at [121, 18] on link "Work" at bounding box center [123, 18] width 21 height 12
